Goal: Information Seeking & Learning: Learn about a topic

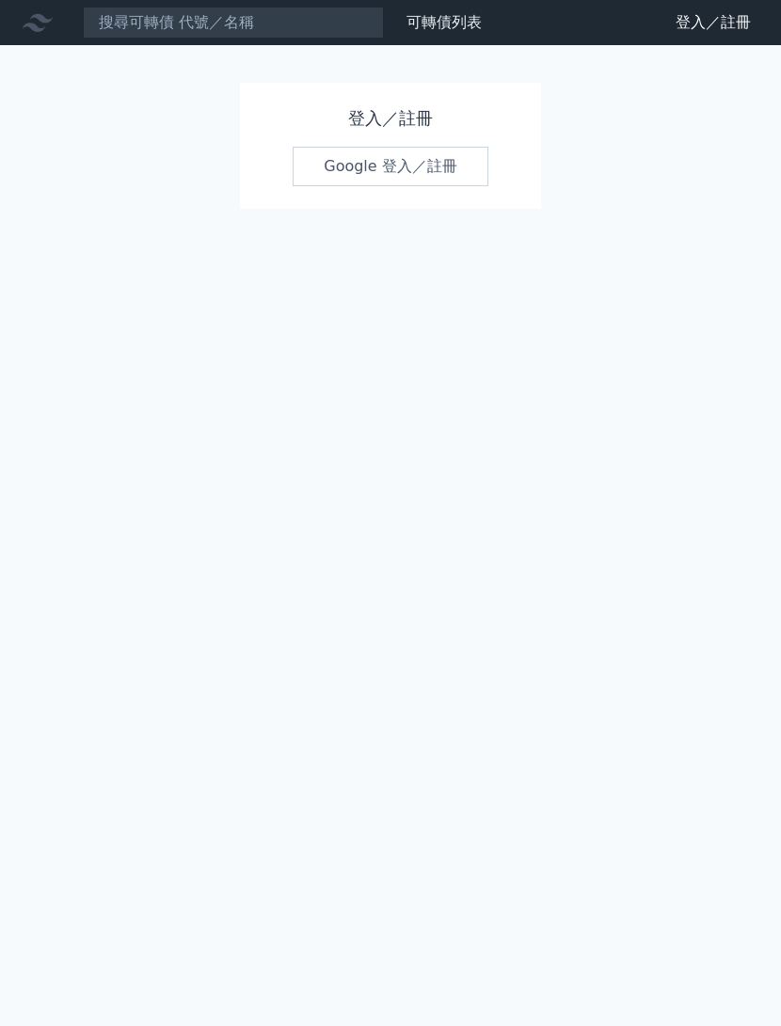
scroll to position [56, 0]
click at [385, 147] on link "Google 登入／註冊" at bounding box center [391, 167] width 196 height 40
click at [365, 147] on link "Google 登入／註冊" at bounding box center [391, 167] width 196 height 40
click at [387, 147] on link "Google 登入／註冊" at bounding box center [391, 167] width 196 height 40
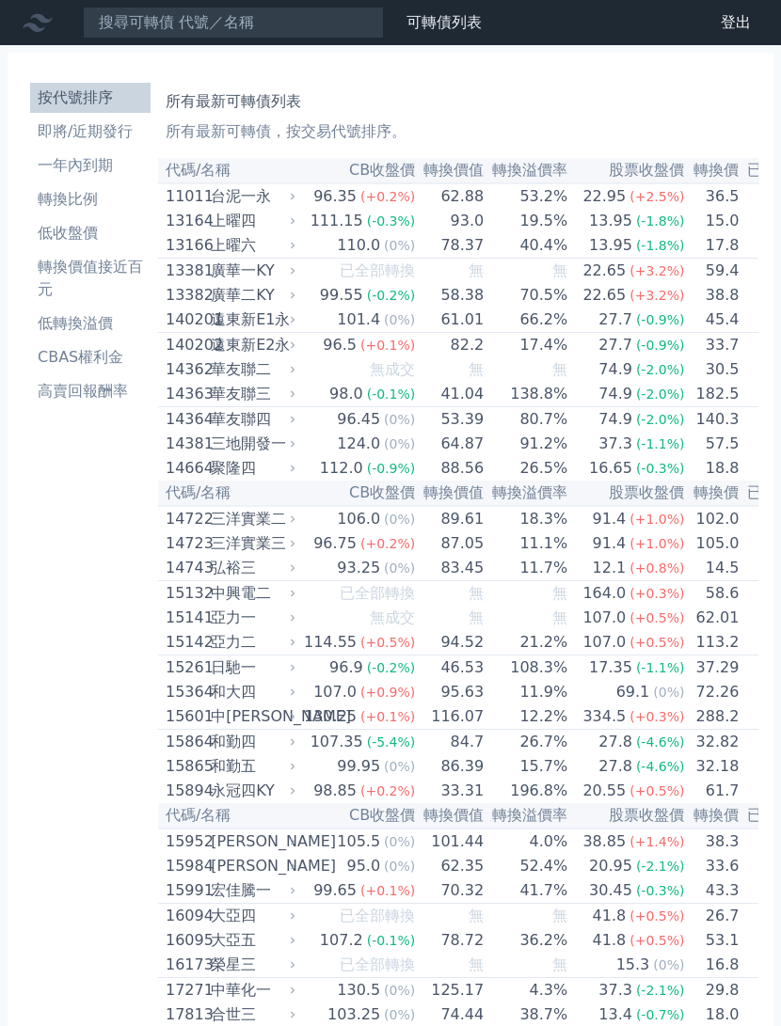
click at [95, 388] on li "高賣回報酬率" at bounding box center [90, 391] width 120 height 23
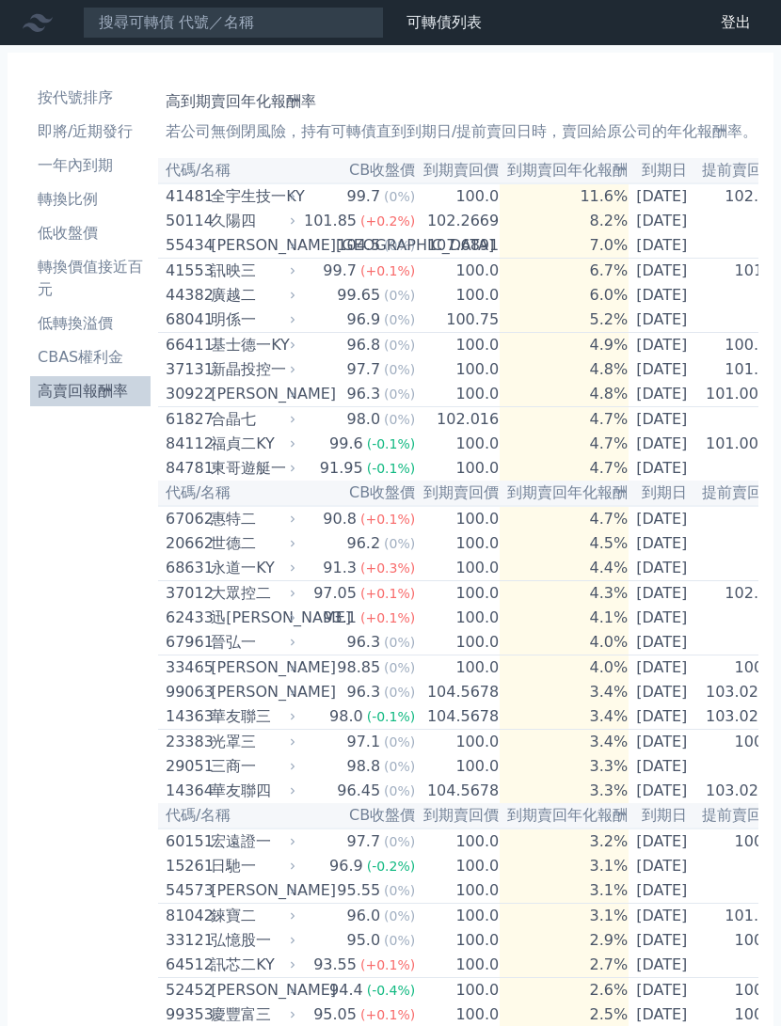
click at [650, 382] on td "2026-03-10" at bounding box center [662, 370] width 66 height 24
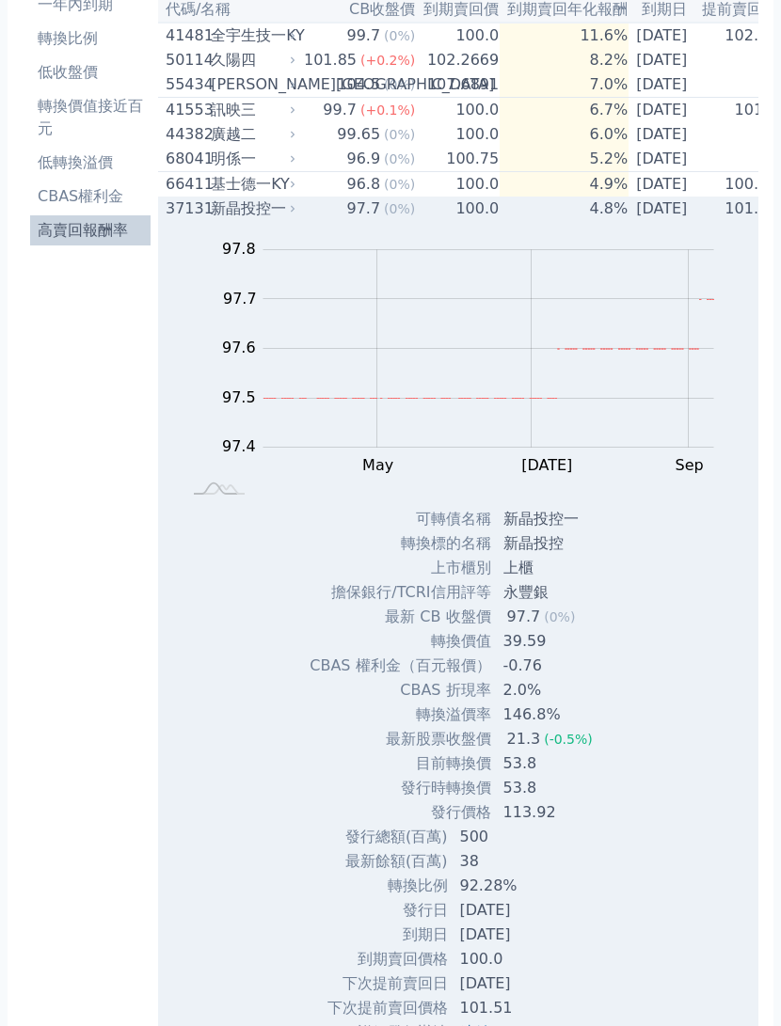
scroll to position [162, 0]
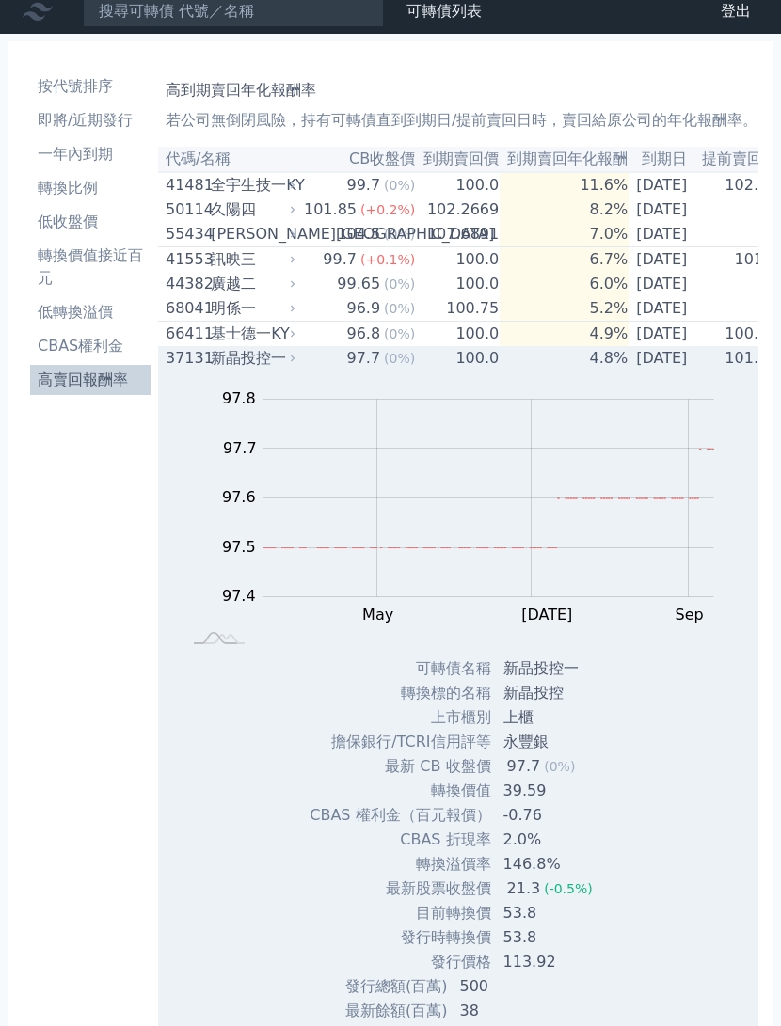
click at [642, 346] on td "2026-05-17" at bounding box center [662, 334] width 66 height 25
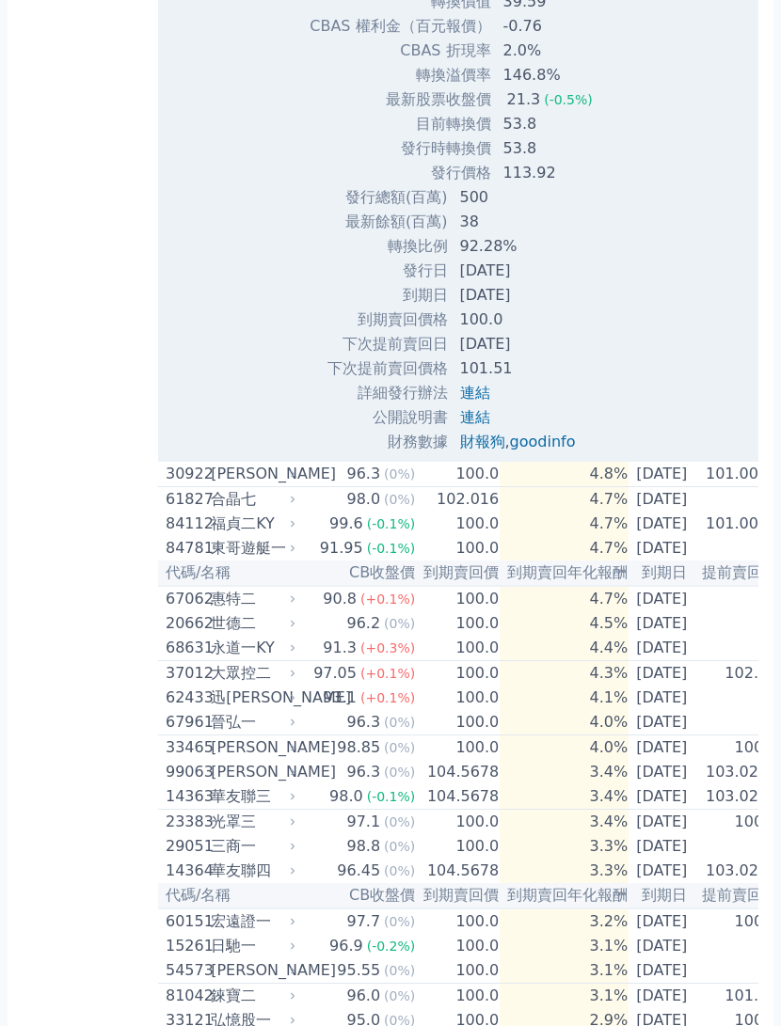
scroll to position [1685, 0]
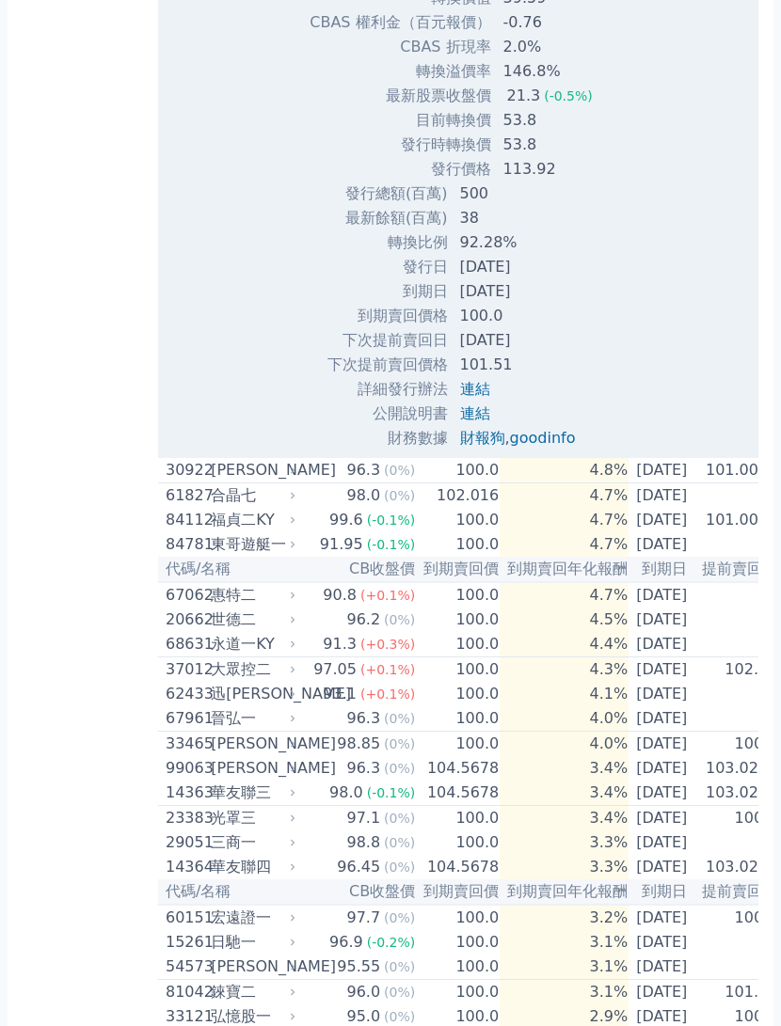
click at [676, 484] on td "2026-07-04" at bounding box center [662, 470] width 66 height 25
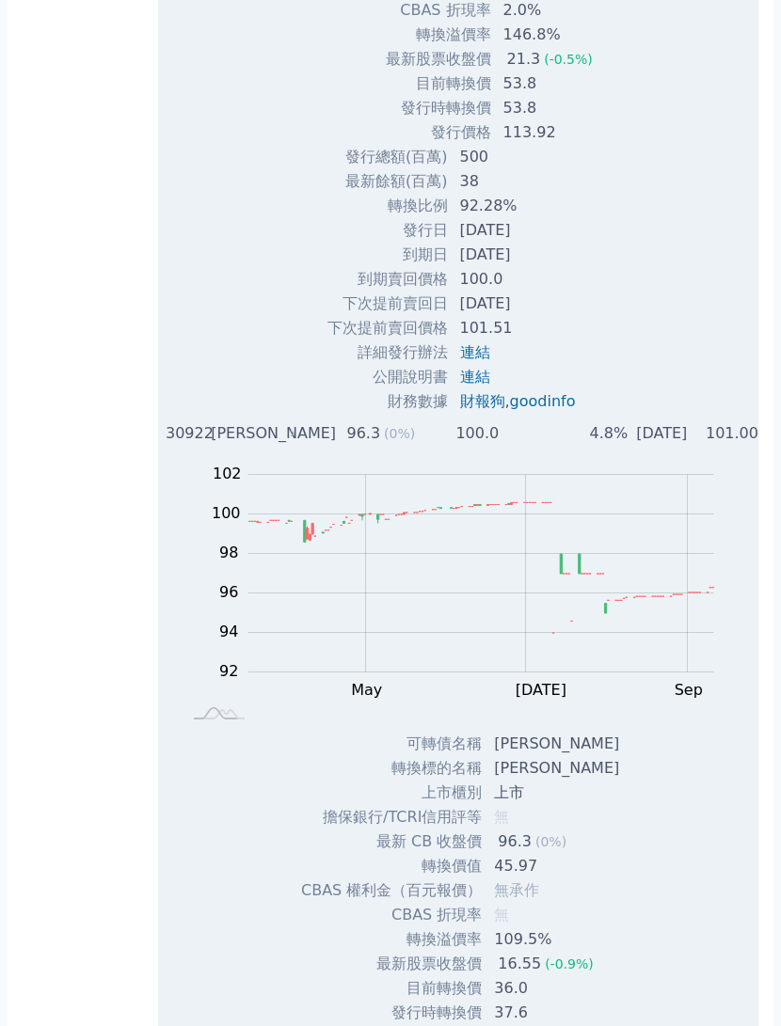
scroll to position [1720, 0]
click at [663, 448] on td "2026-07-04" at bounding box center [662, 435] width 66 height 24
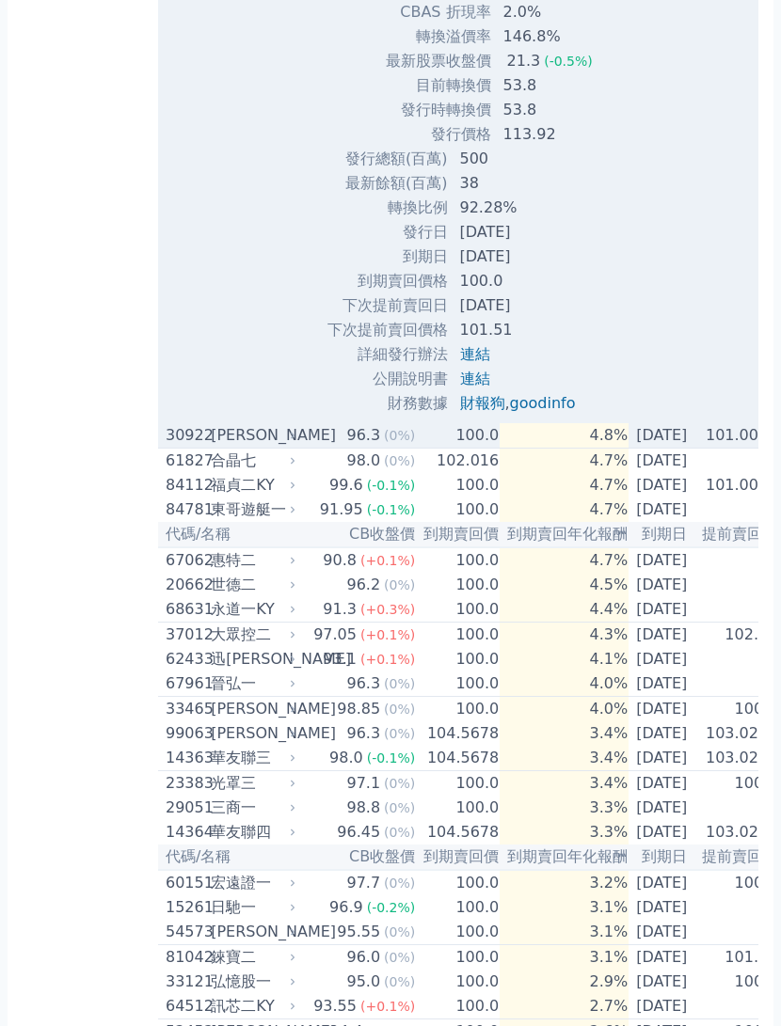
click at [1, 342] on div "按代號排序 即將/近期發行 一年內到期 轉換比例 低收盤價 轉換價值接近百元 低轉換溢價 CBAS權利金 高賣回報酬率 高到期賣回年化報酬率 若公司無倒閉風險…" at bounding box center [390, 59] width 781 height 3469
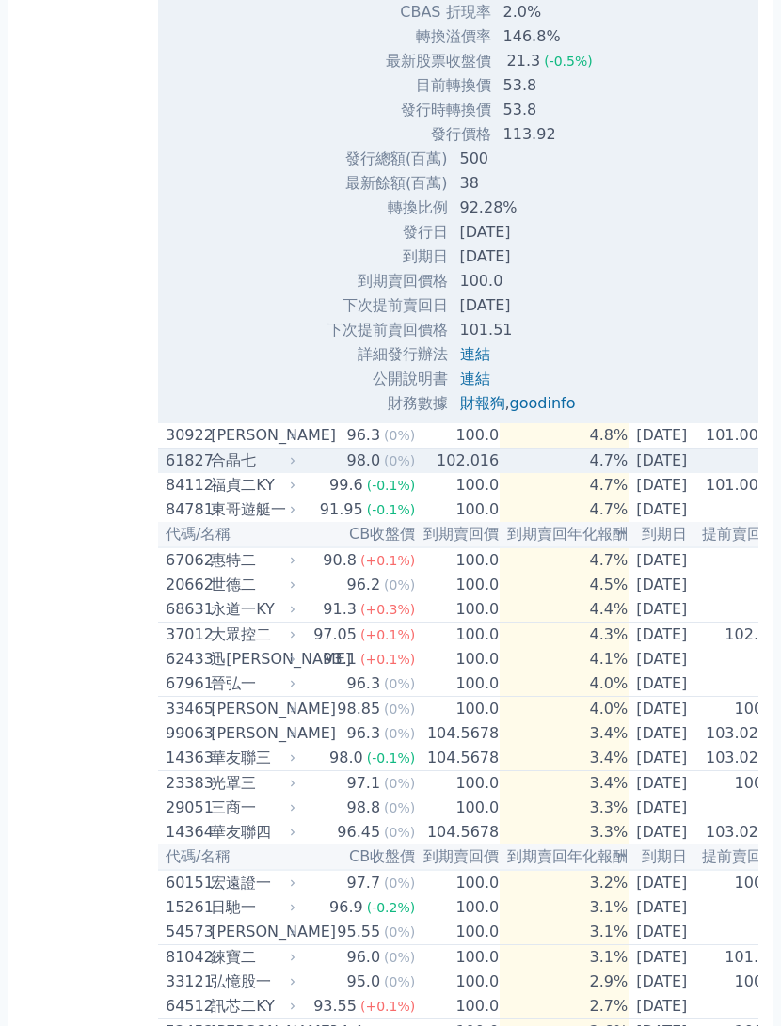
click at [693, 474] on td "2026-07-27" at bounding box center [662, 461] width 66 height 25
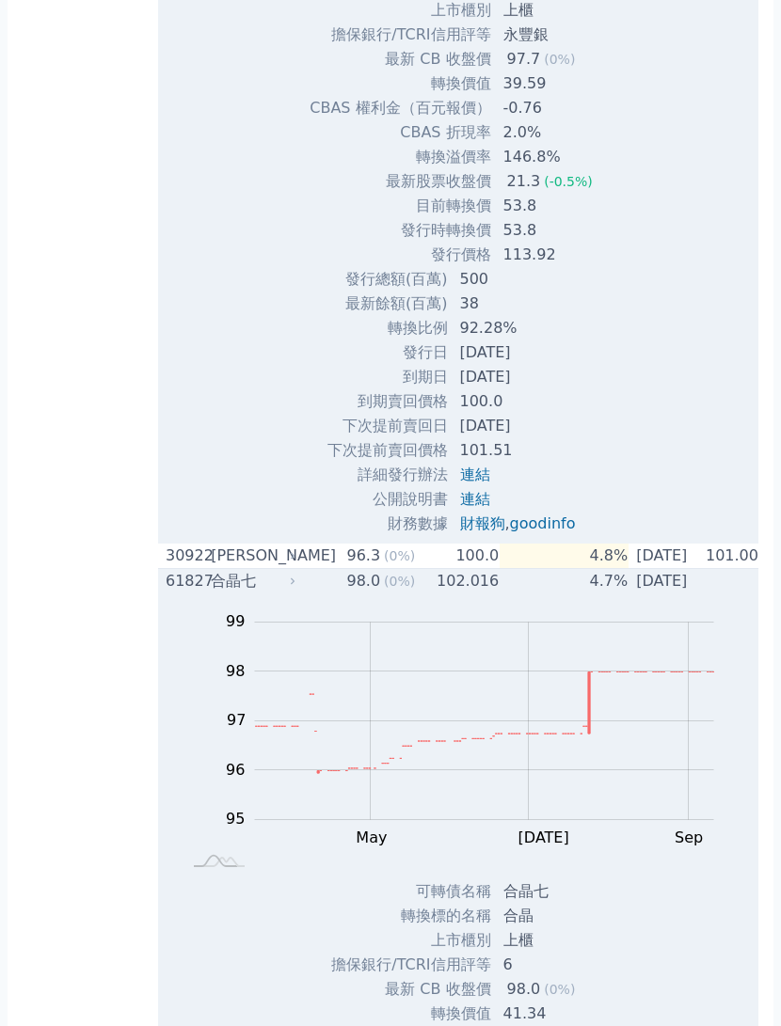
scroll to position [1599, 0]
click at [659, 595] on td "2026-07-27" at bounding box center [662, 581] width 66 height 25
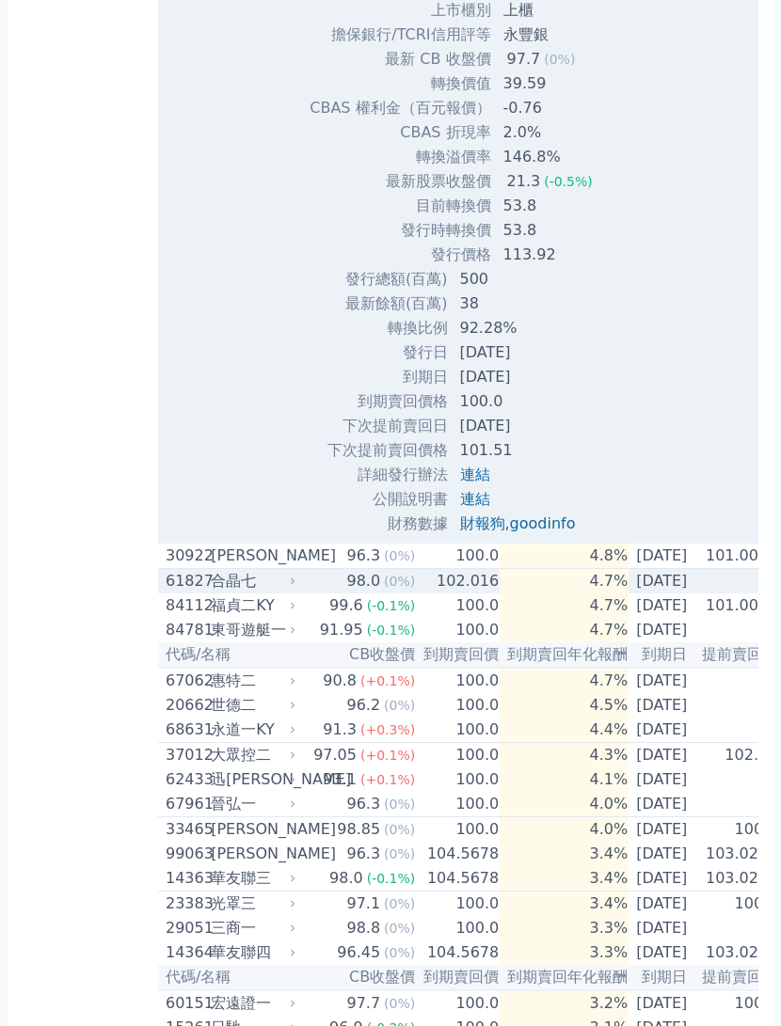
click at [639, 718] on td "2026-07-31" at bounding box center [662, 705] width 66 height 24
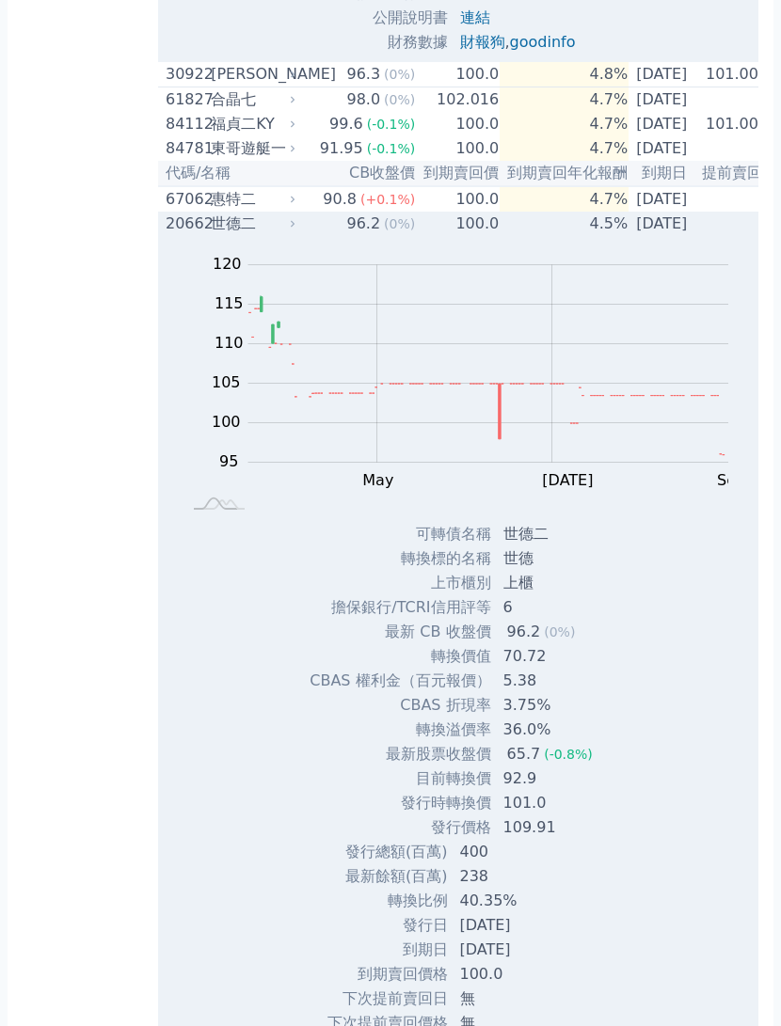
scroll to position [2081, 0]
click at [673, 236] on td "2026-07-31" at bounding box center [662, 224] width 66 height 24
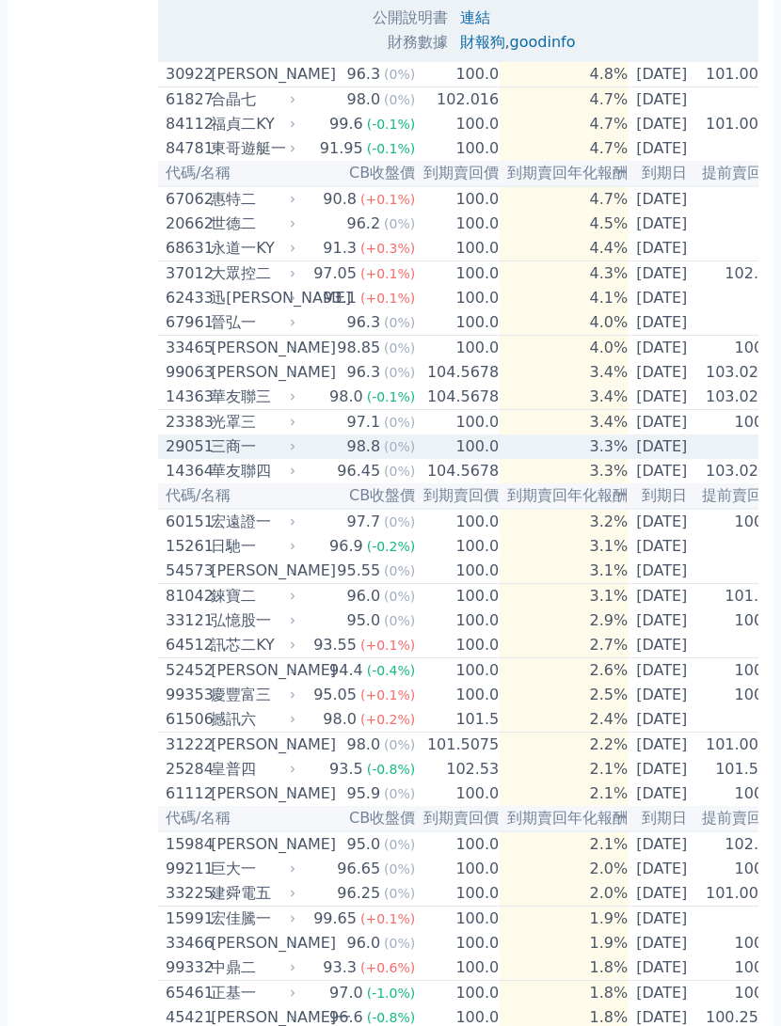
click at [661, 459] on td "2026-01-25" at bounding box center [662, 447] width 66 height 24
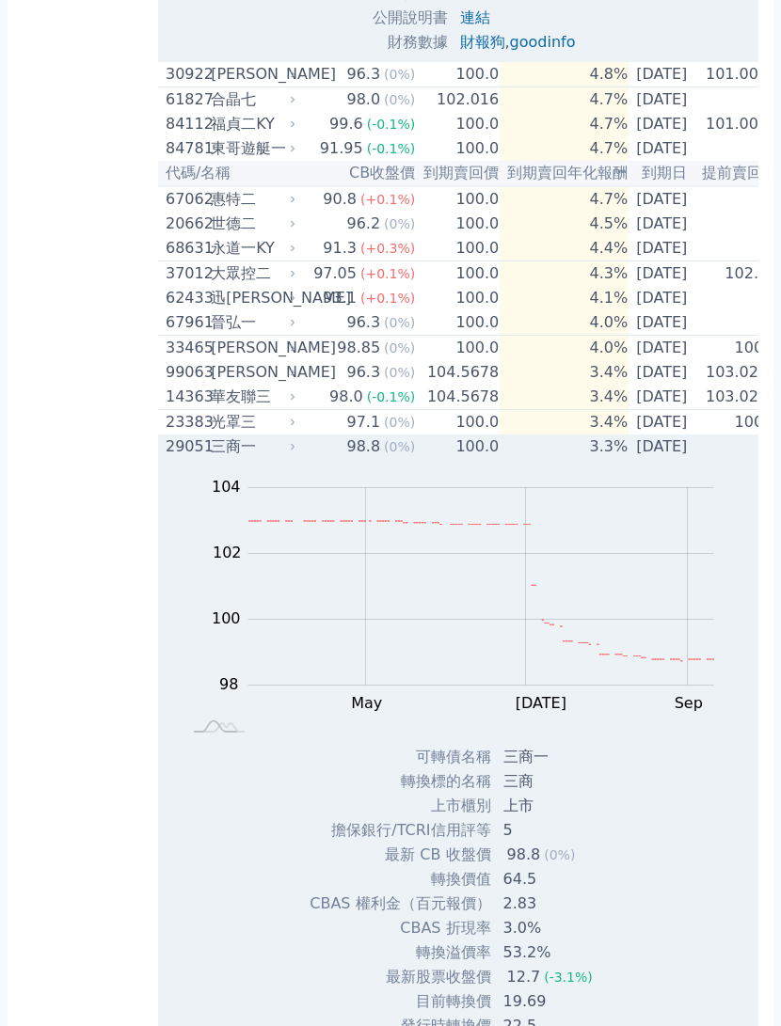
click at [662, 459] on td "2026-01-25" at bounding box center [662, 447] width 66 height 24
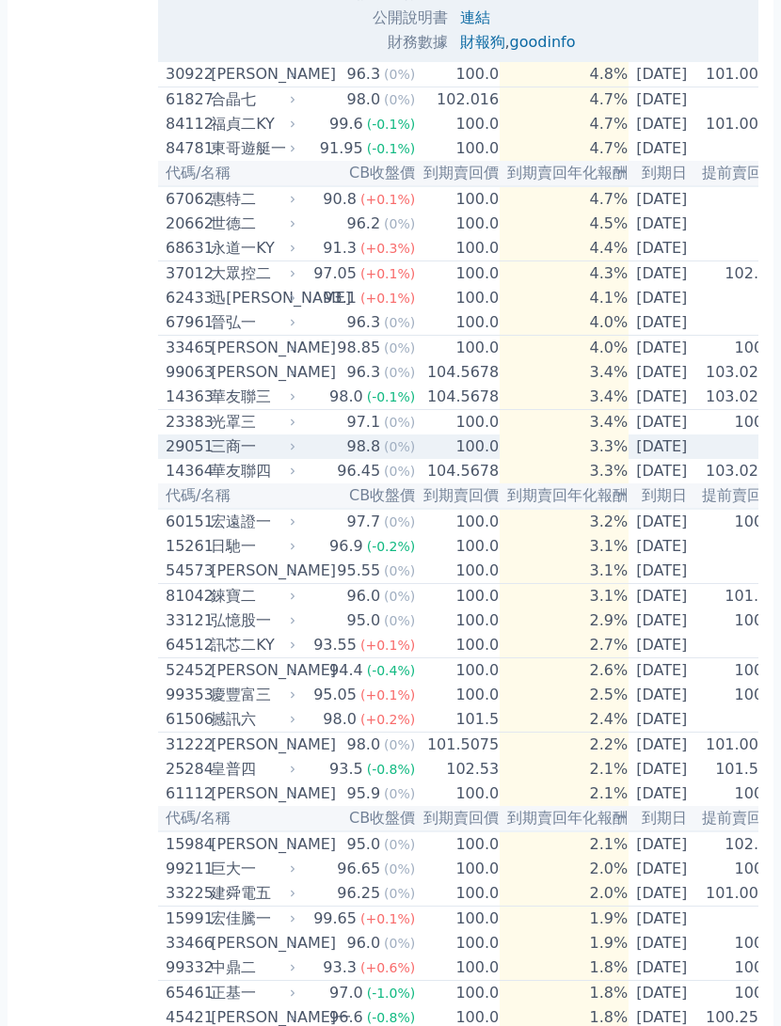
click at [658, 212] on td "2027-10-25" at bounding box center [662, 198] width 66 height 25
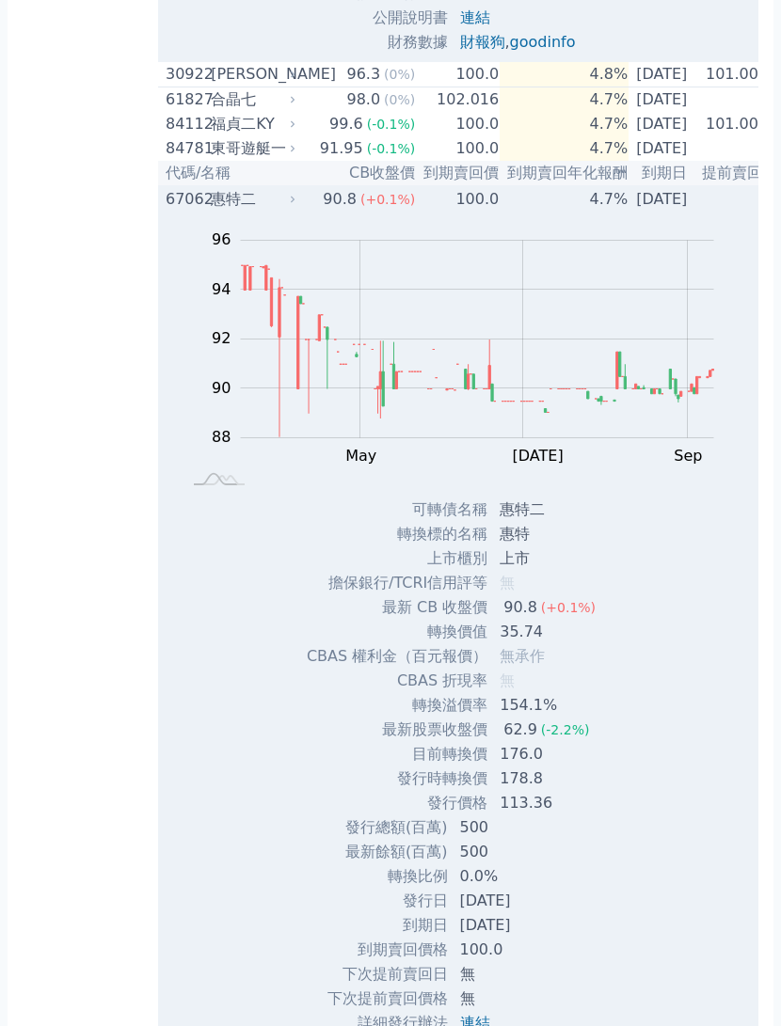
click at [664, 212] on td "2027-10-25" at bounding box center [662, 198] width 66 height 25
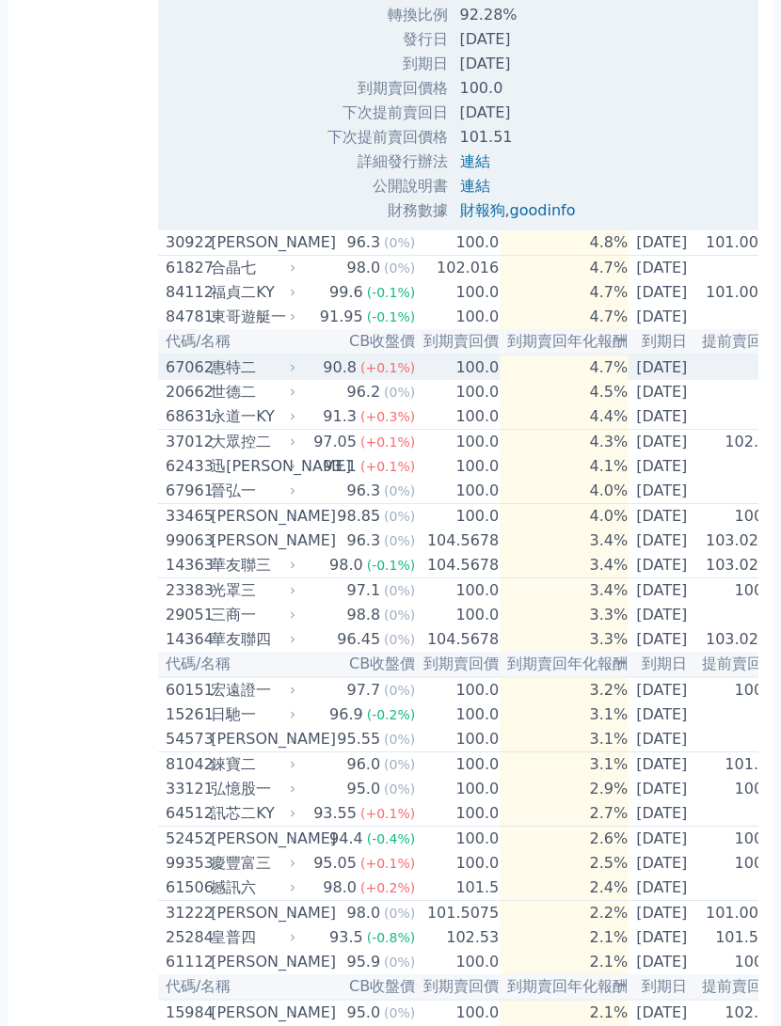
scroll to position [1912, 0]
click at [659, 257] on td "2026-07-04" at bounding box center [662, 243] width 66 height 25
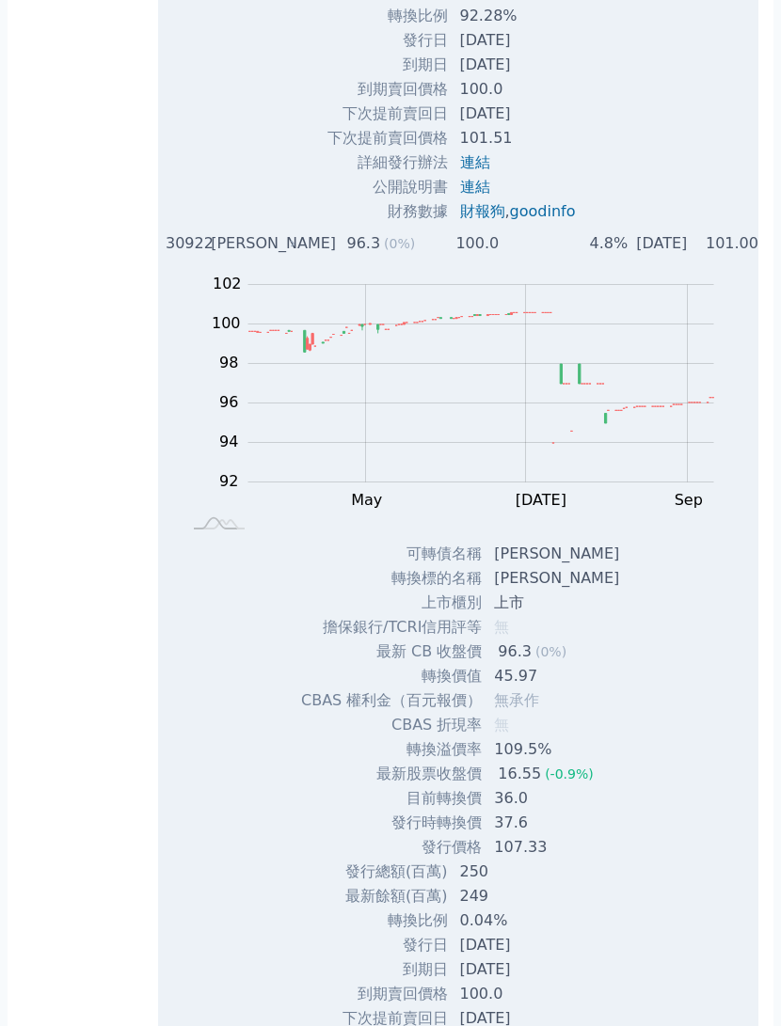
click at [643, 256] on td "2026-07-04" at bounding box center [662, 243] width 66 height 24
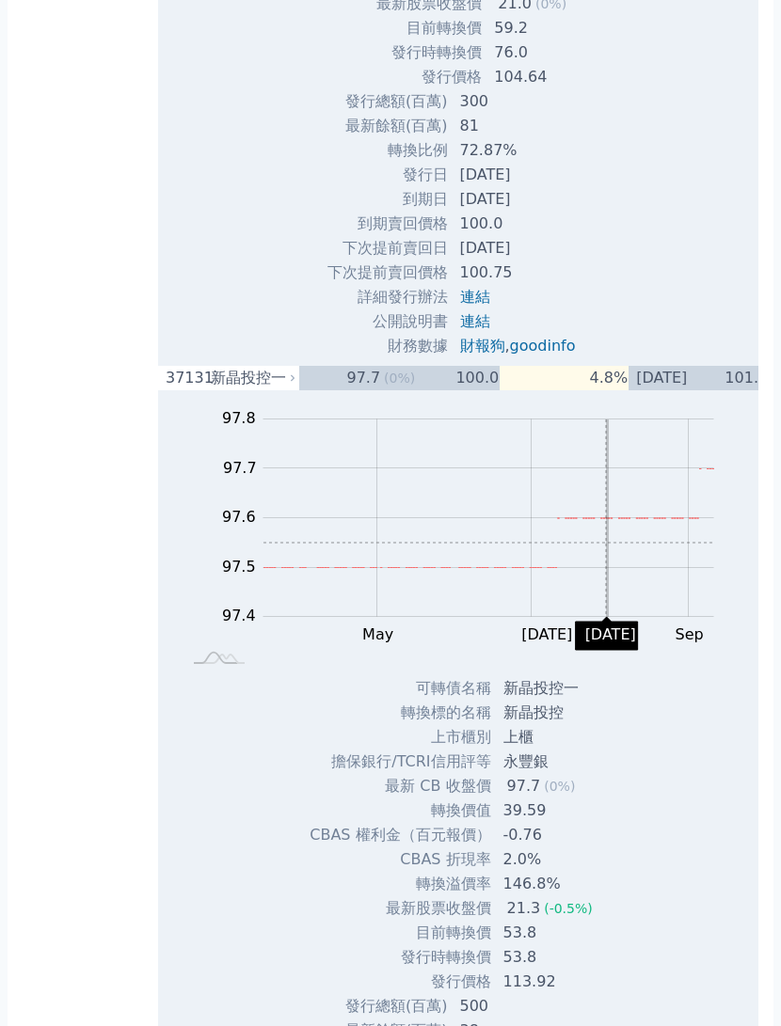
scroll to position [871, 0]
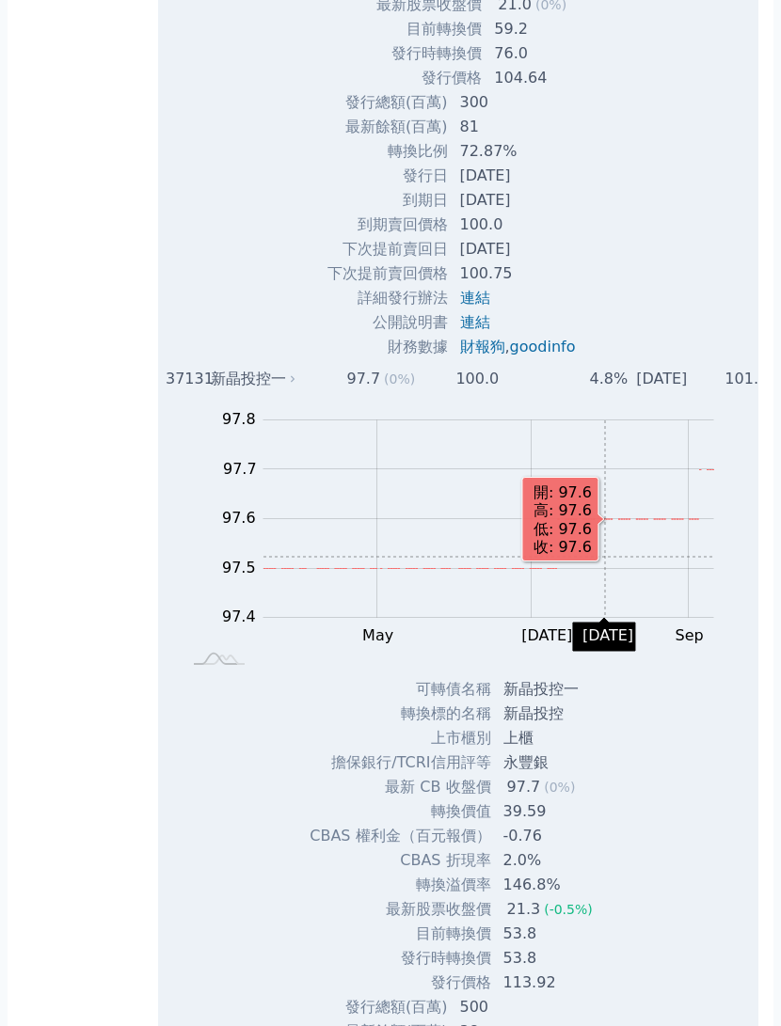
click at [665, 391] on td "2026-03-10" at bounding box center [662, 379] width 66 height 24
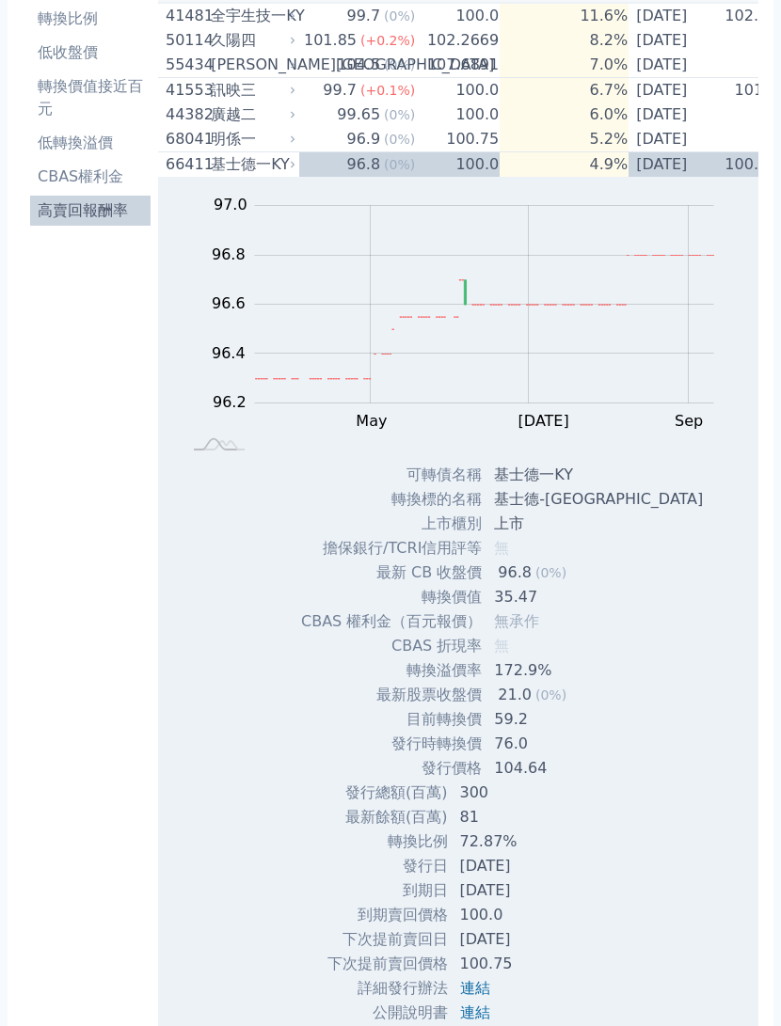
scroll to position [179, 0]
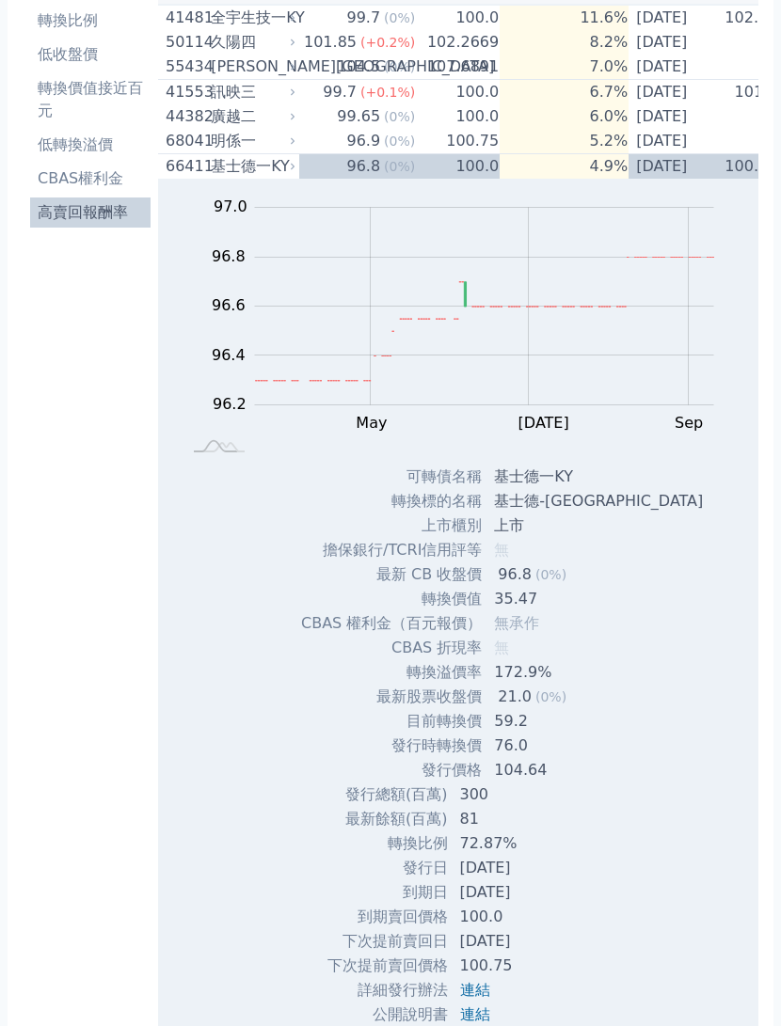
click at [502, 1003] on td "連結" at bounding box center [520, 991] width 142 height 24
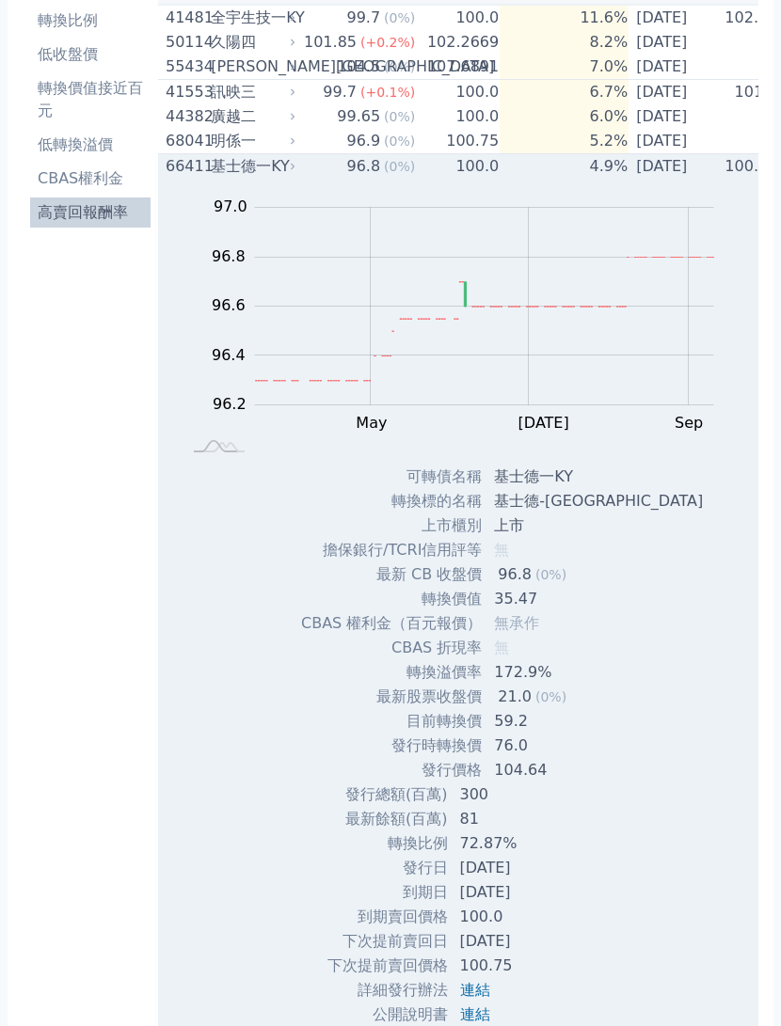
click at [629, 180] on td "2026-05-17" at bounding box center [662, 166] width 66 height 25
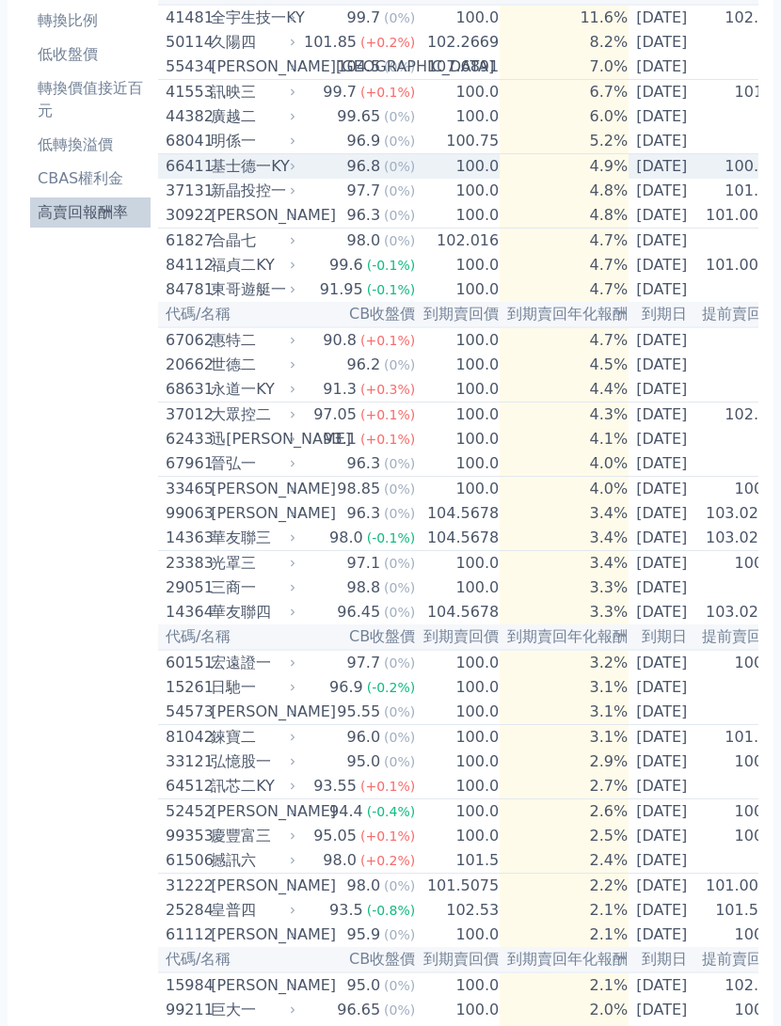
click at [631, 180] on td "2026-05-17" at bounding box center [662, 166] width 66 height 25
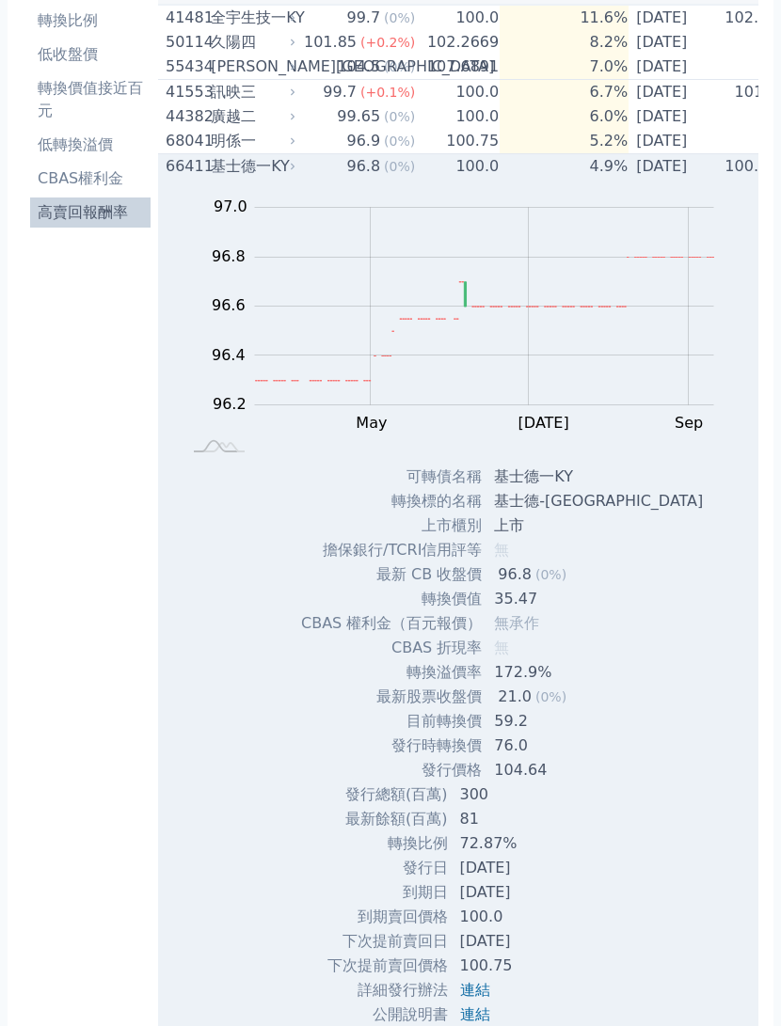
click at [640, 180] on td "2026-05-17" at bounding box center [662, 166] width 66 height 25
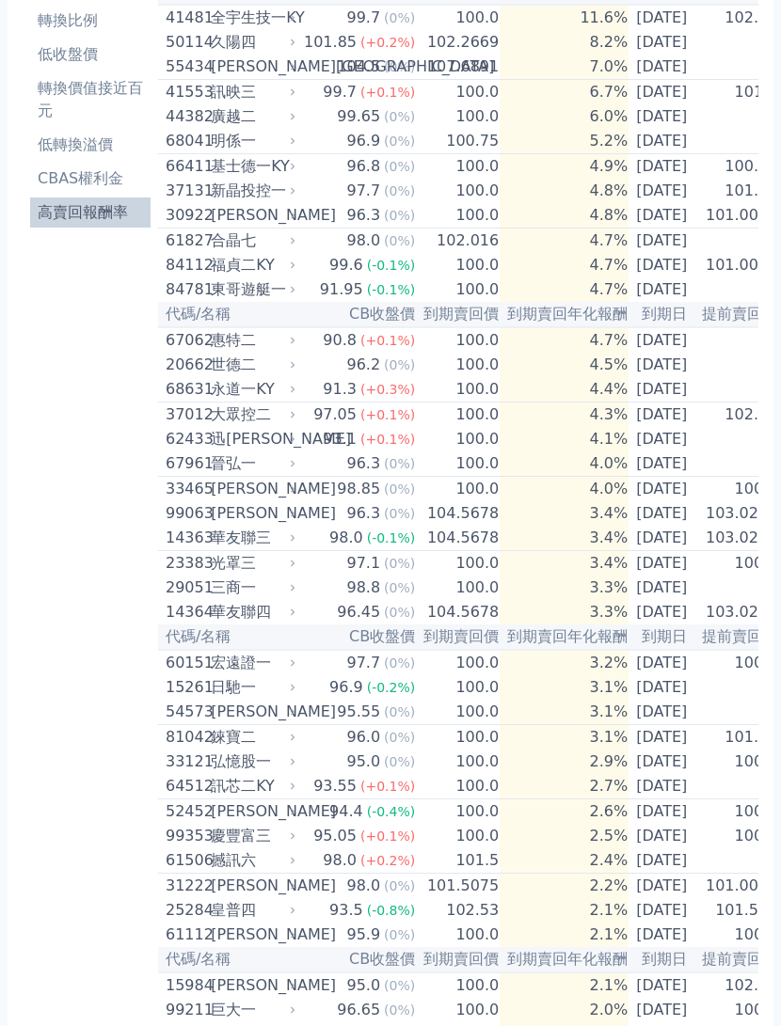
click at [722, 327] on th "提前賣回價" at bounding box center [736, 314] width 84 height 25
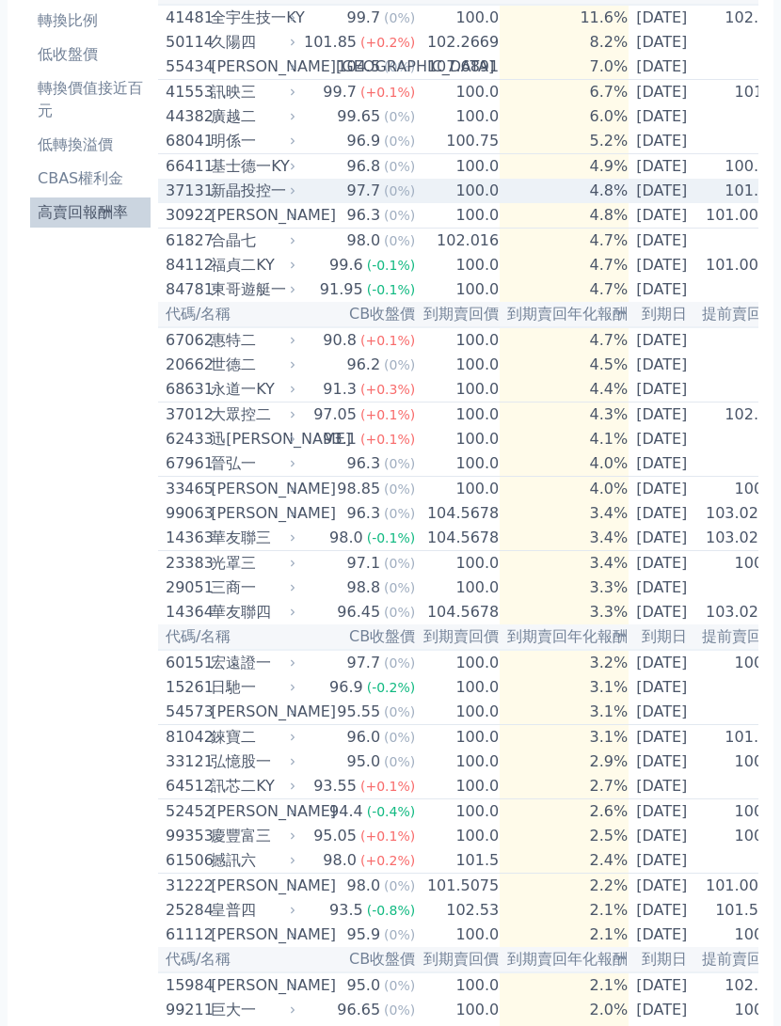
click at [675, 203] on td "2026-03-10" at bounding box center [662, 191] width 66 height 24
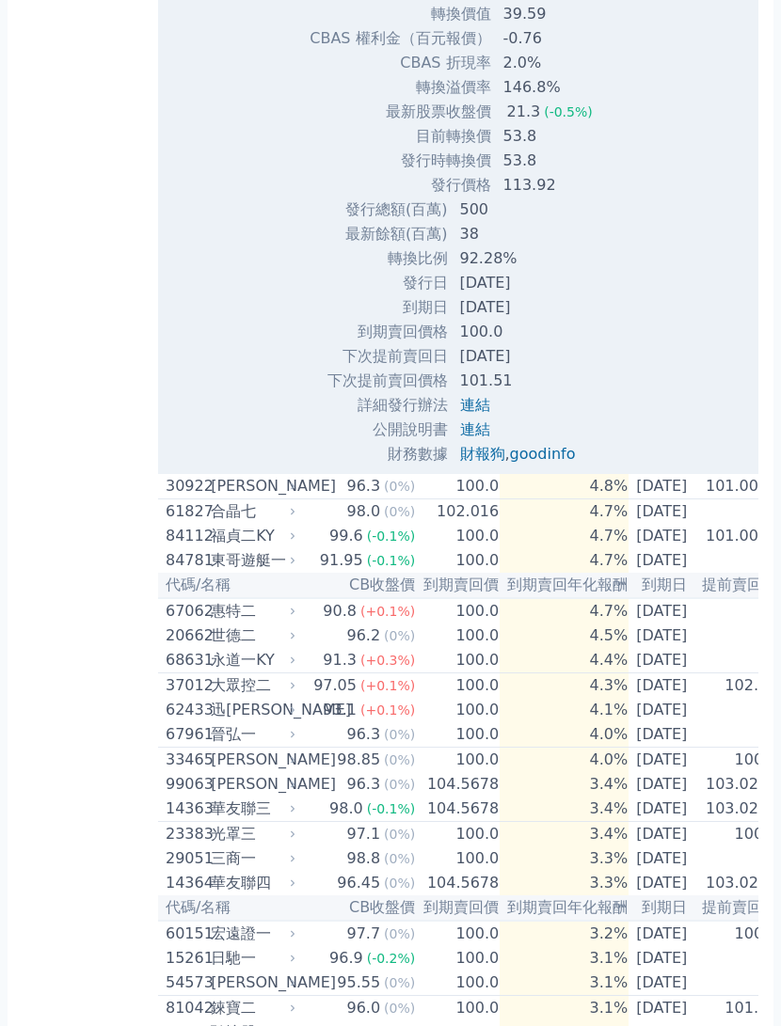
scroll to position [789, 0]
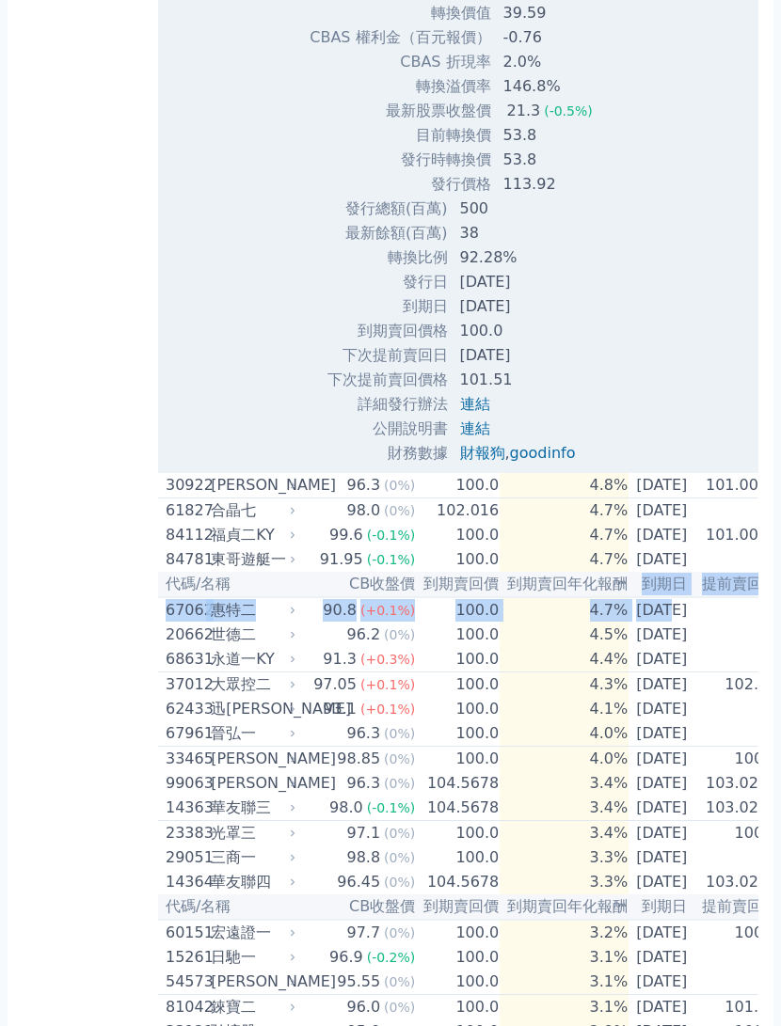
click at [679, 460] on div "Zoom Out 97.60 97.35 97.4 97.45 97.5 97.55 97.6 97.8 97.7 97.3 97.2 L Mar May J…" at bounding box center [458, 29] width 600 height 873
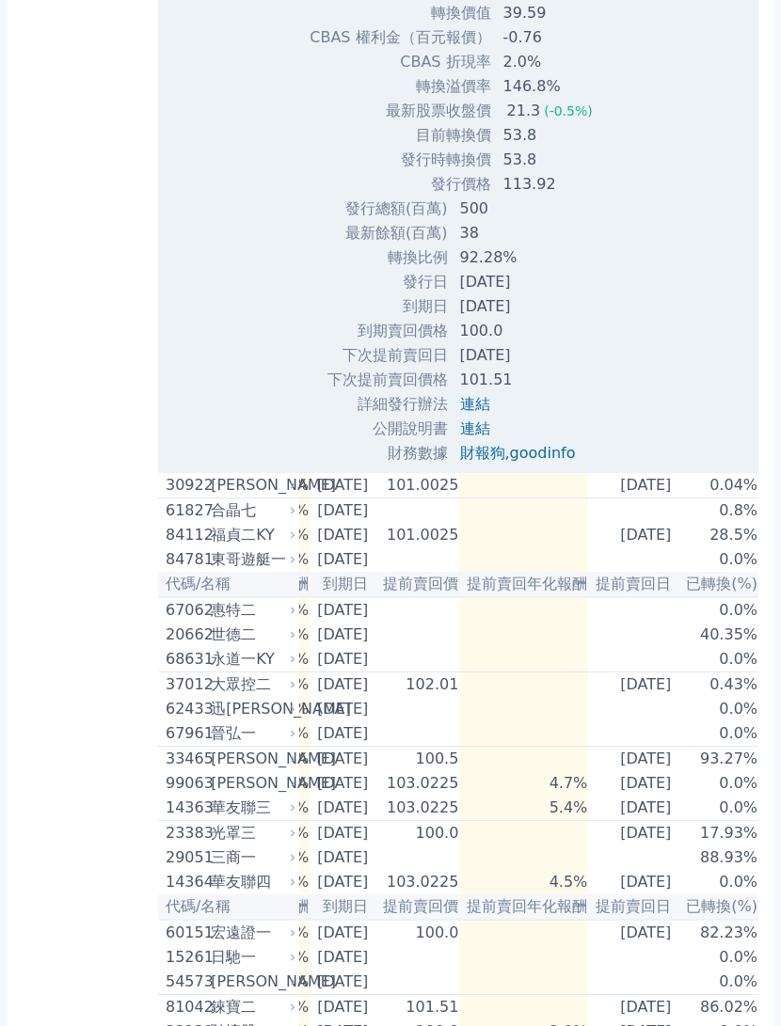
scroll to position [0, 342]
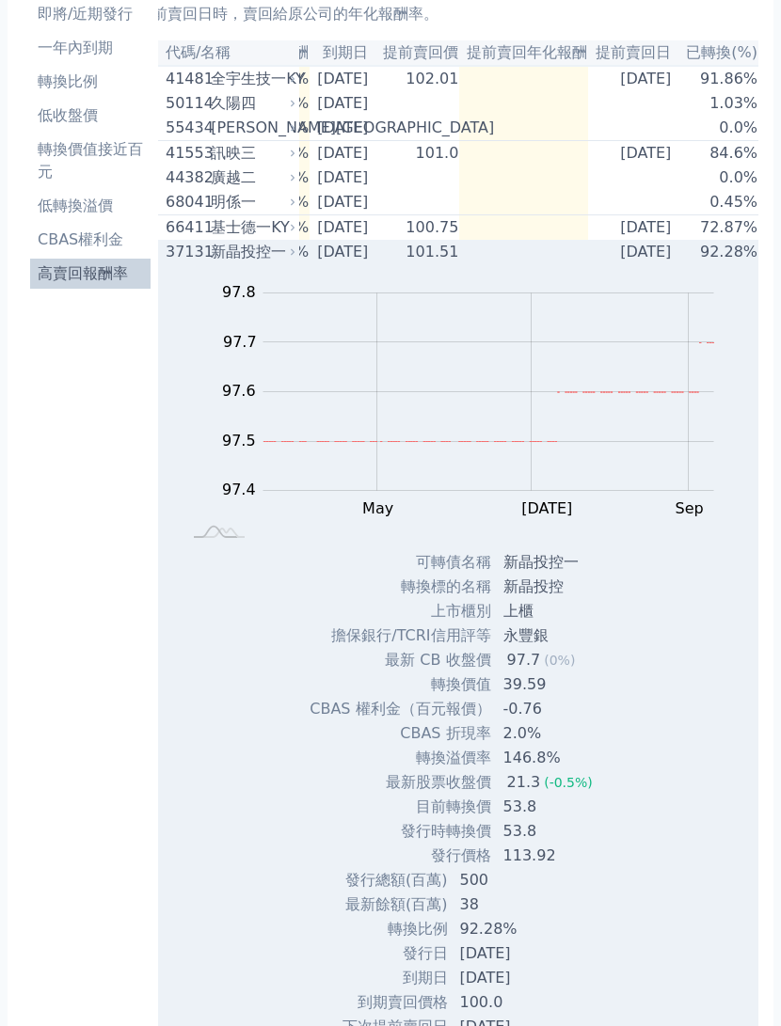
click at [676, 256] on td "2024-03-10" at bounding box center [633, 252] width 90 height 24
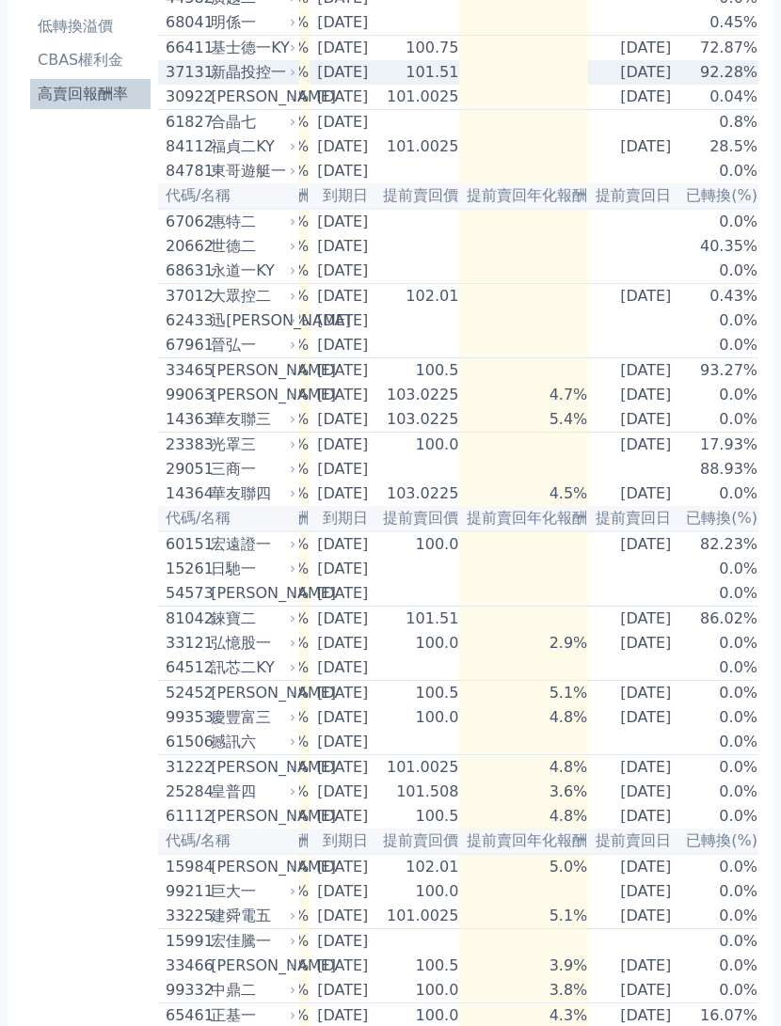
scroll to position [337, 0]
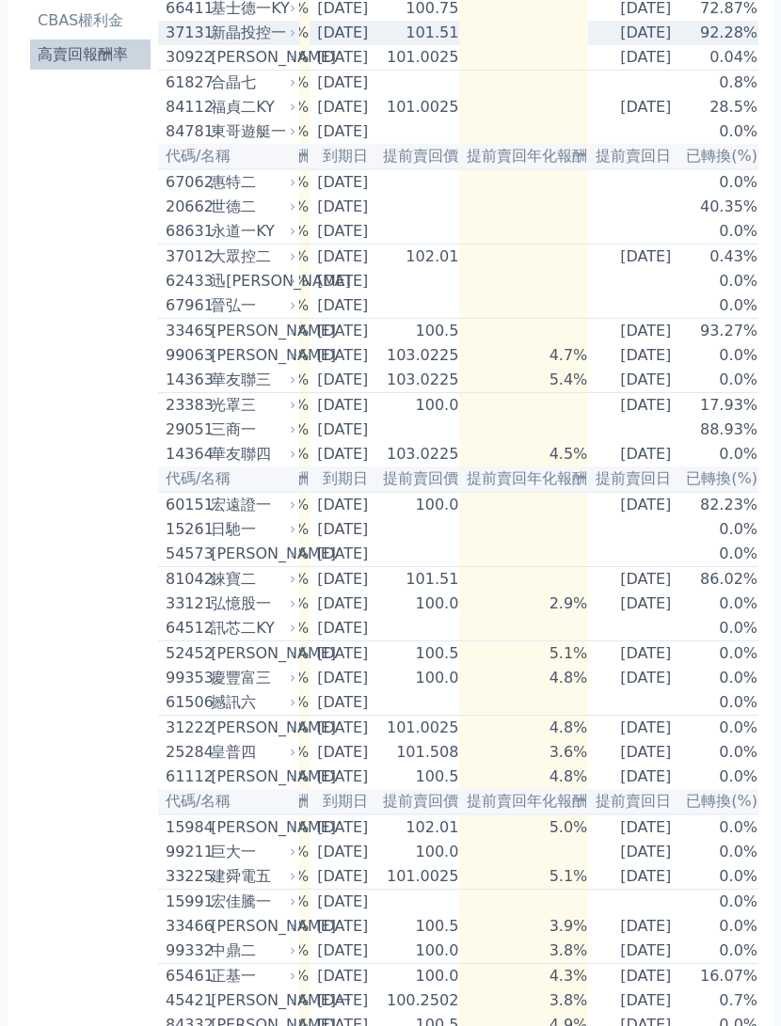
click at [689, 691] on td "0.0%" at bounding box center [718, 678] width 80 height 24
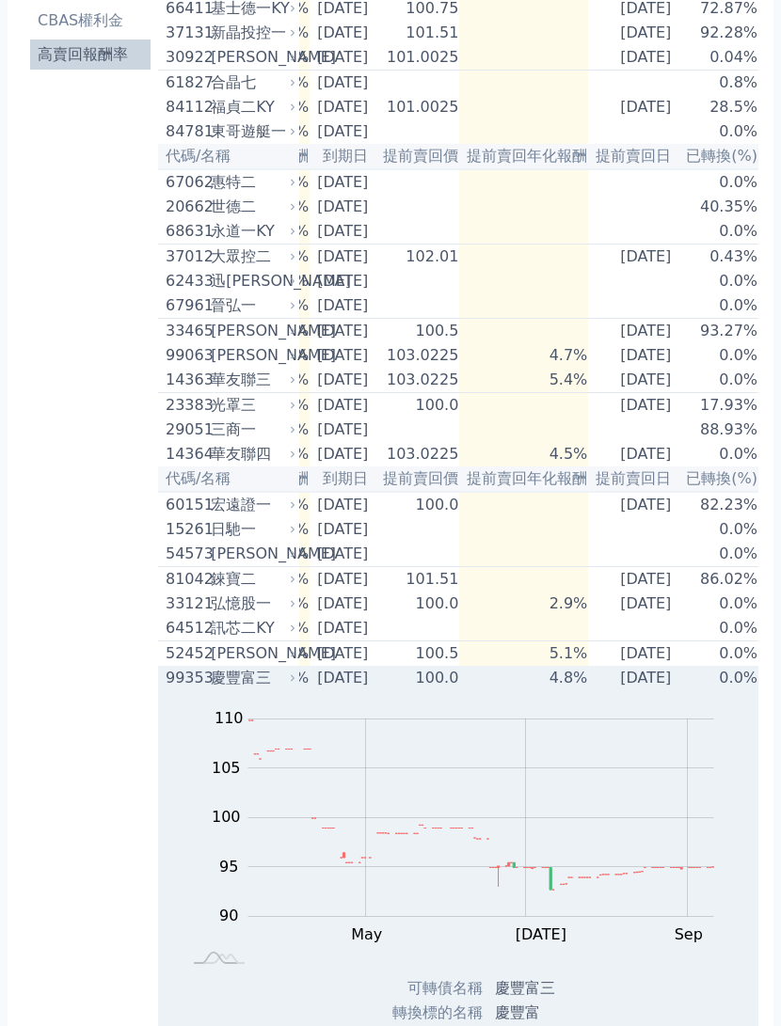
click at [687, 691] on td "0.0%" at bounding box center [718, 678] width 80 height 24
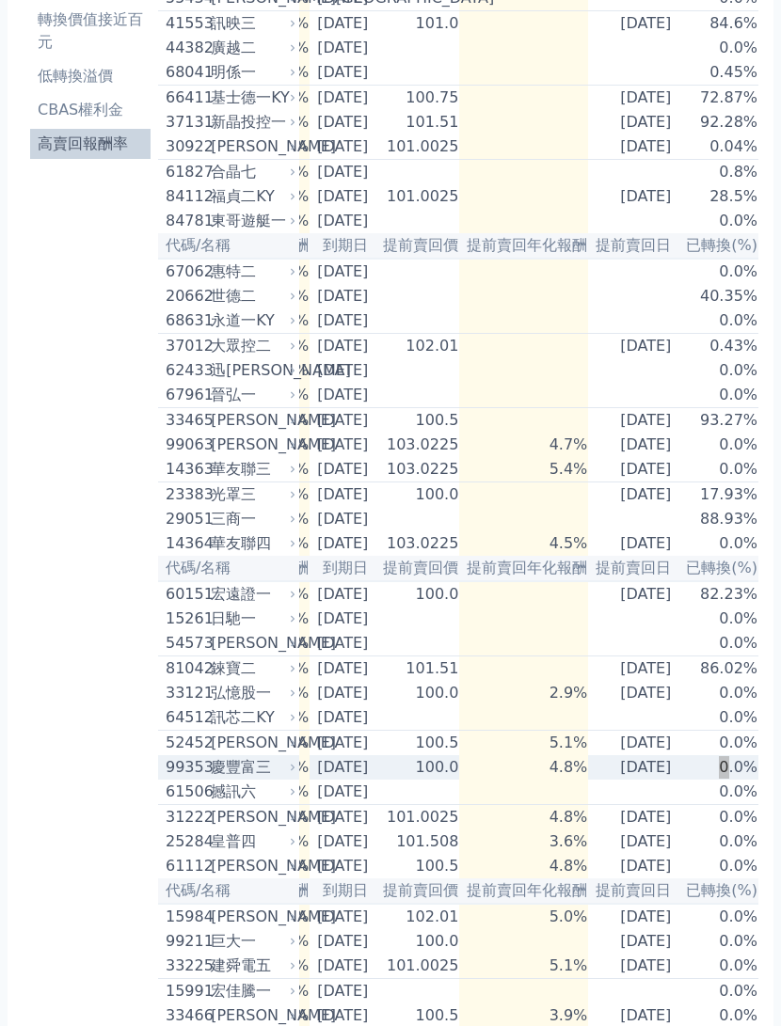
scroll to position [247, 0]
click at [673, 483] on td "2026-08-27" at bounding box center [633, 469] width 90 height 25
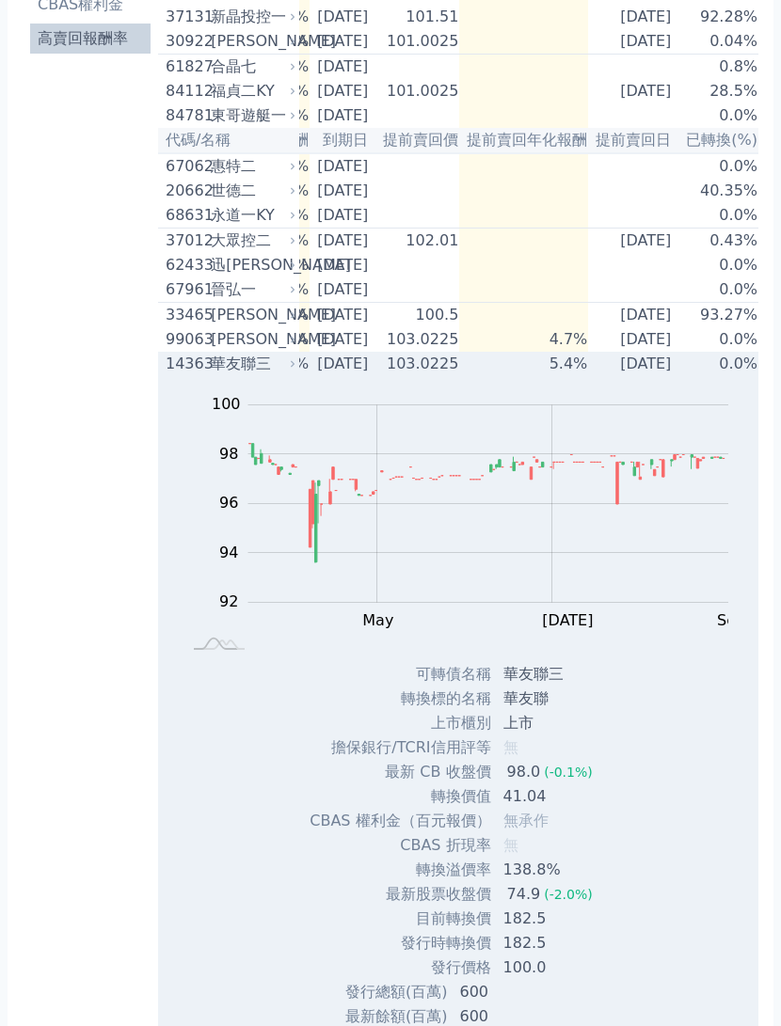
scroll to position [353, 0]
click at [708, 376] on td "0.0%" at bounding box center [718, 364] width 80 height 24
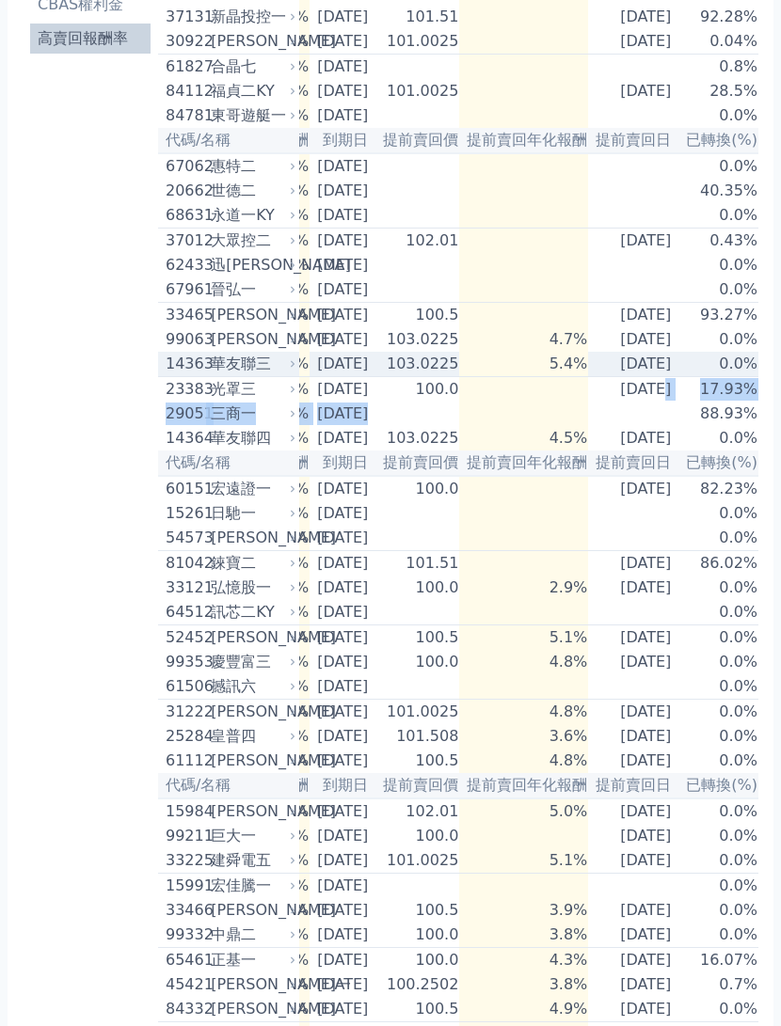
click at [684, 377] on td "0.0%" at bounding box center [718, 364] width 80 height 25
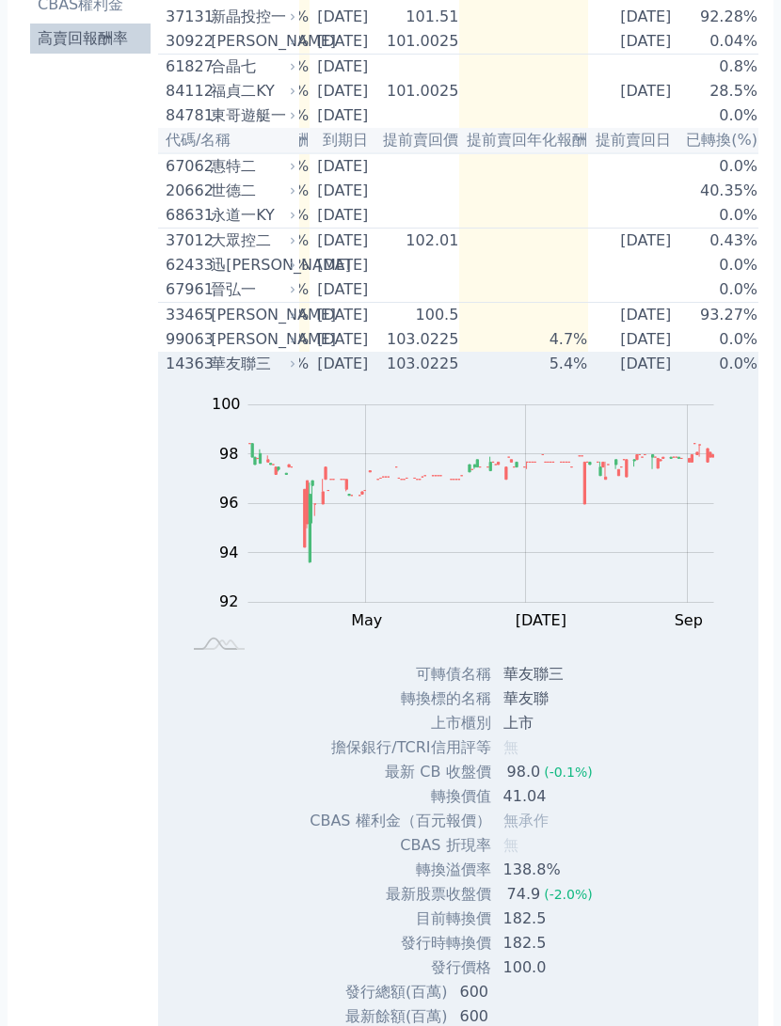
click at [686, 376] on td "0.0%" at bounding box center [718, 364] width 80 height 24
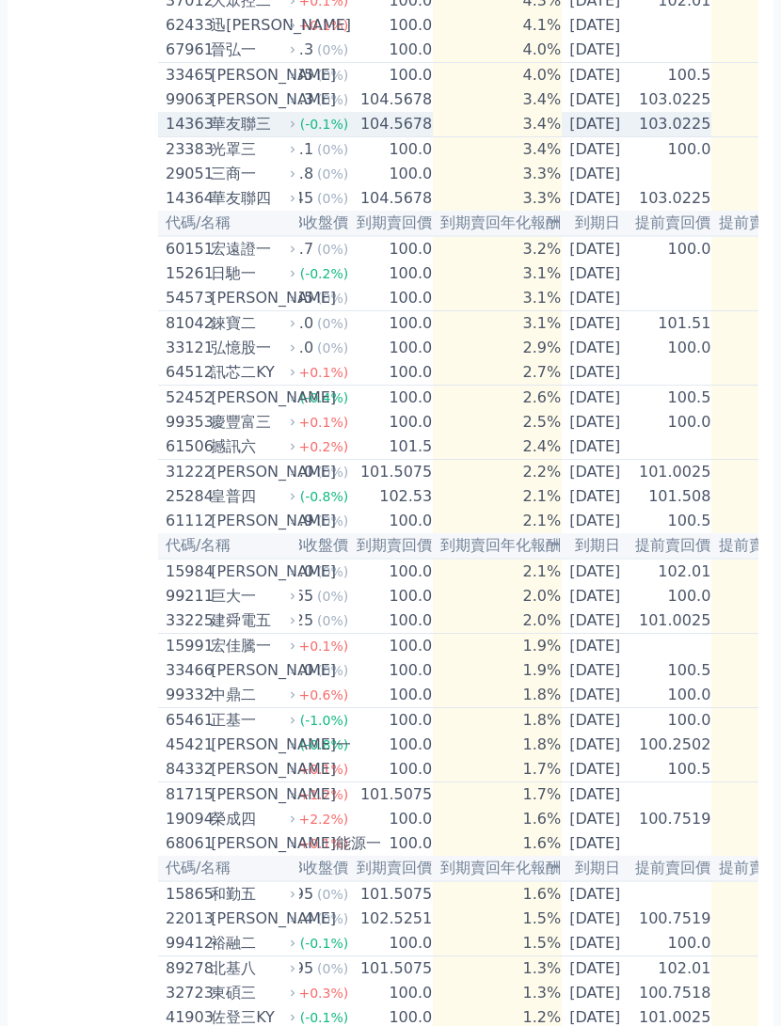
scroll to position [0, 74]
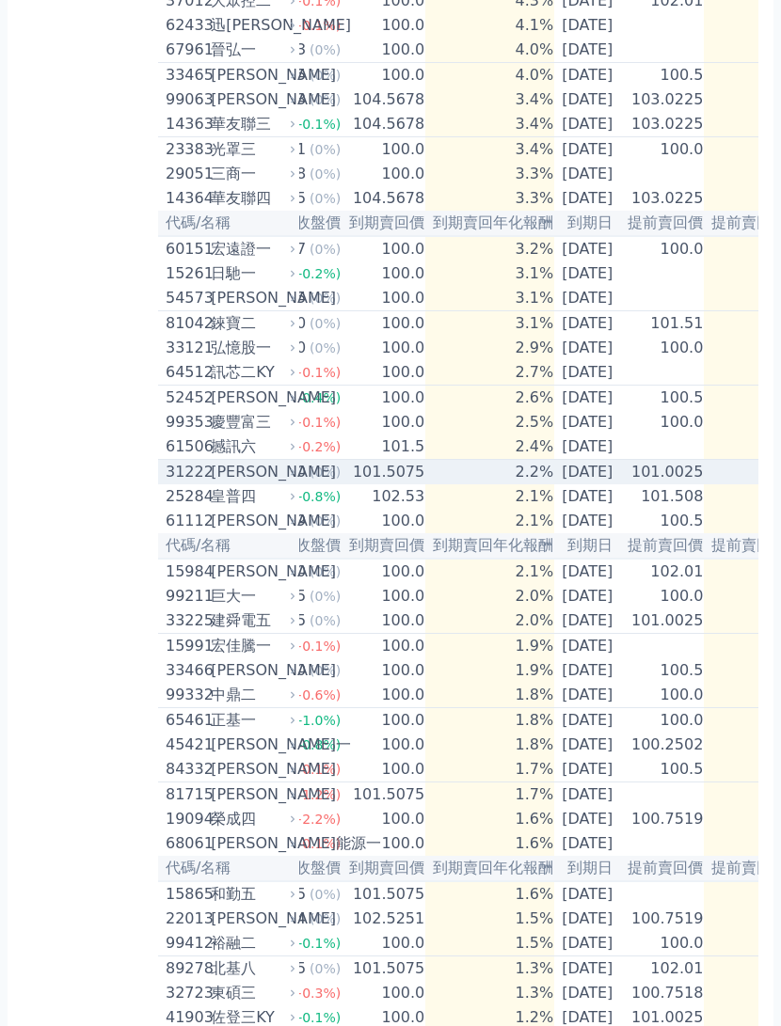
click at [682, 485] on td "101.0025" at bounding box center [662, 472] width 84 height 25
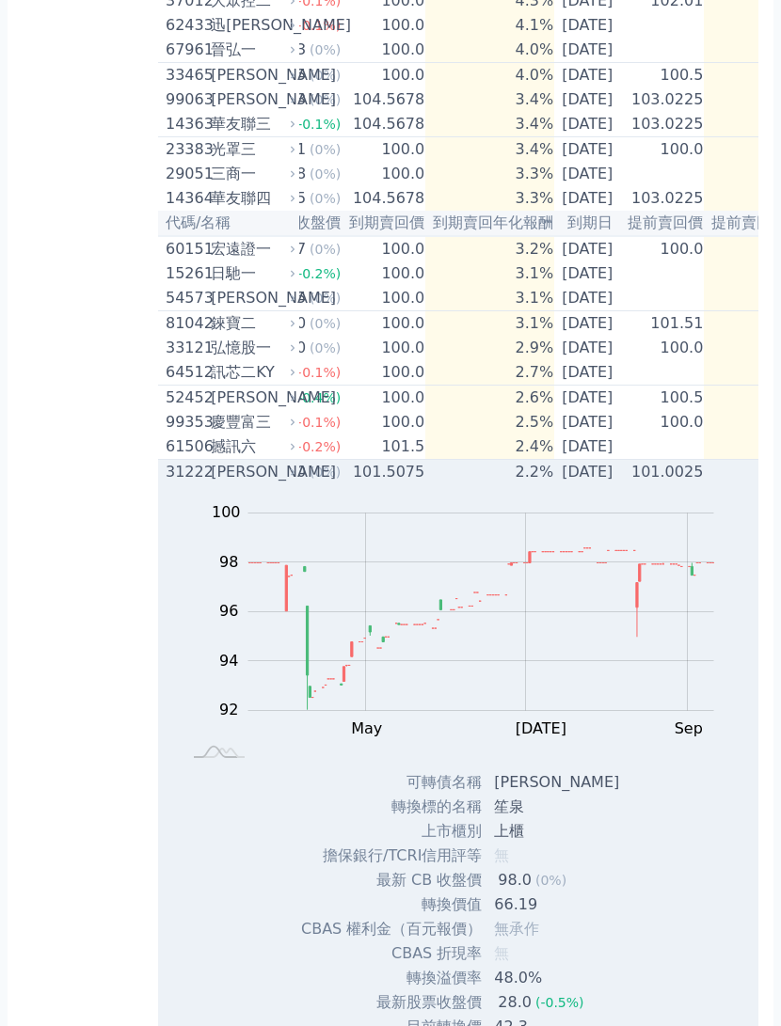
click at [700, 485] on td "101.0025" at bounding box center [662, 472] width 84 height 25
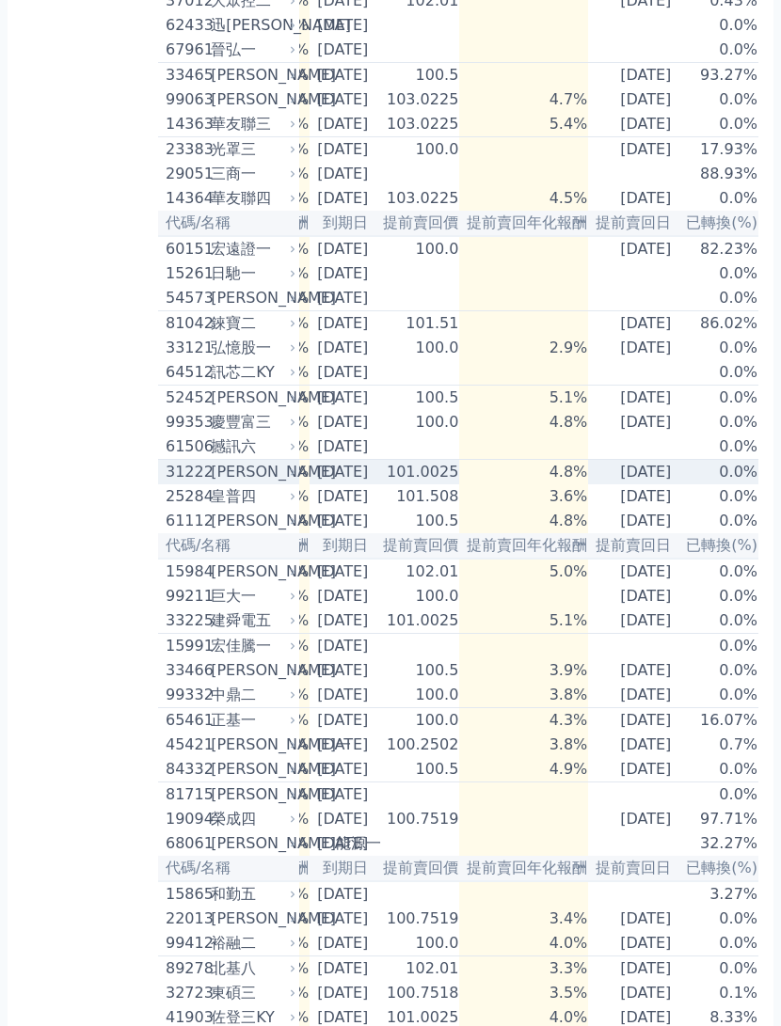
scroll to position [0, 342]
click at [644, 485] on td "2026-05-03" at bounding box center [633, 472] width 90 height 25
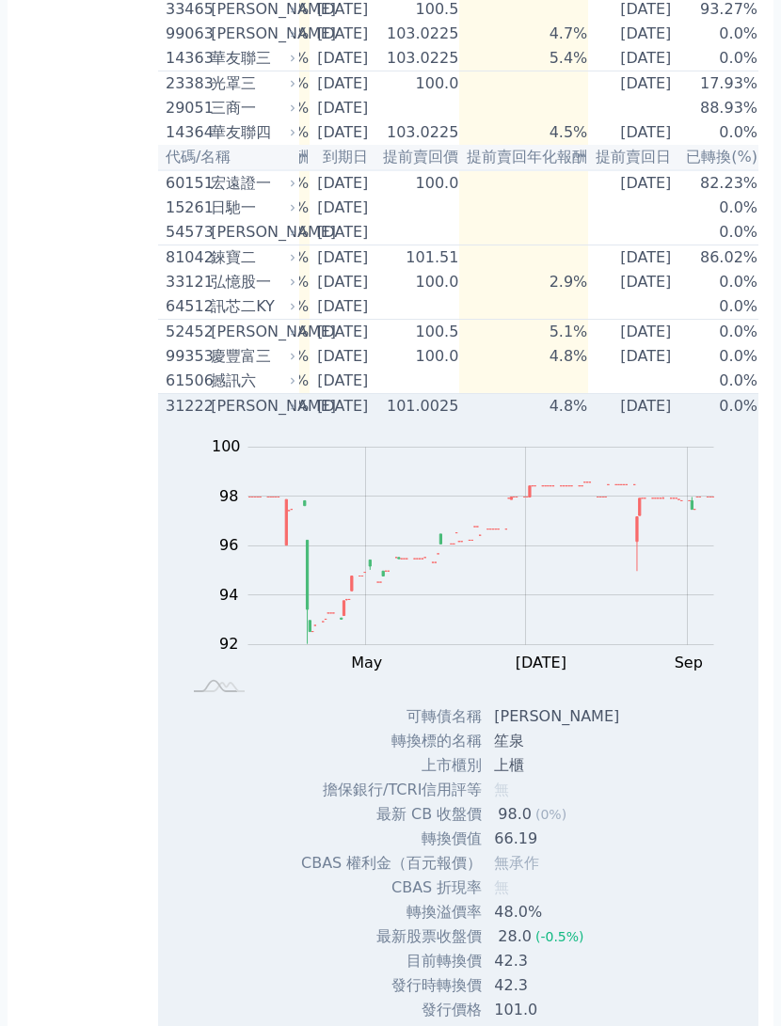
scroll to position [655, 0]
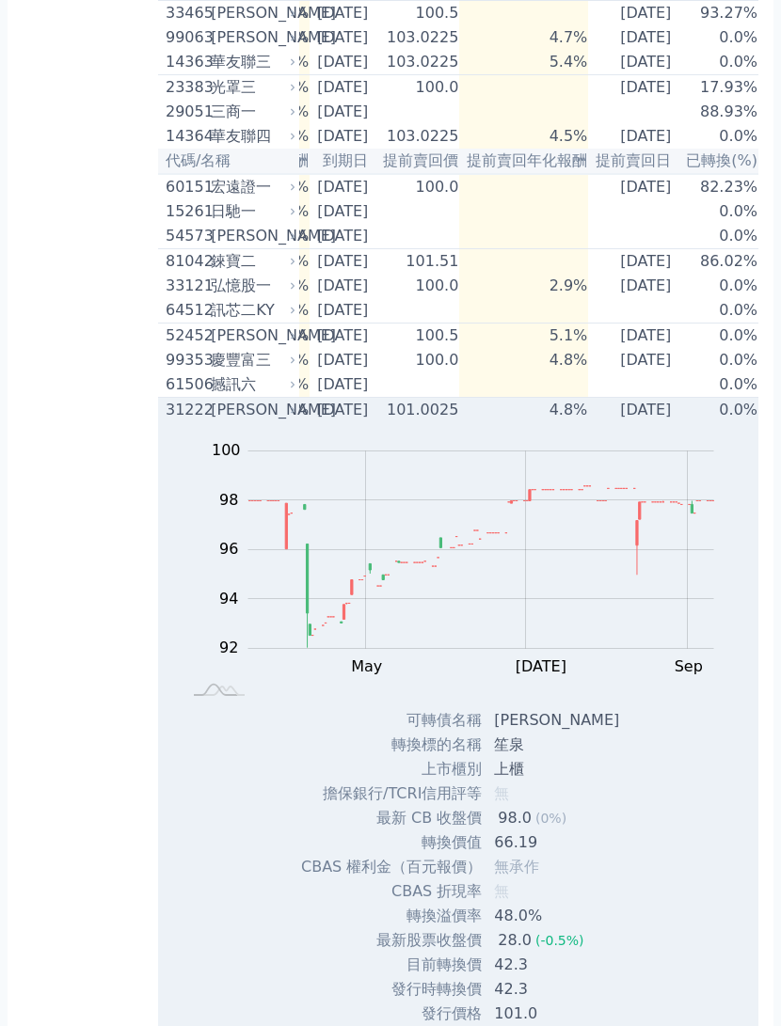
click at [652, 423] on td "2026-05-03" at bounding box center [633, 410] width 90 height 25
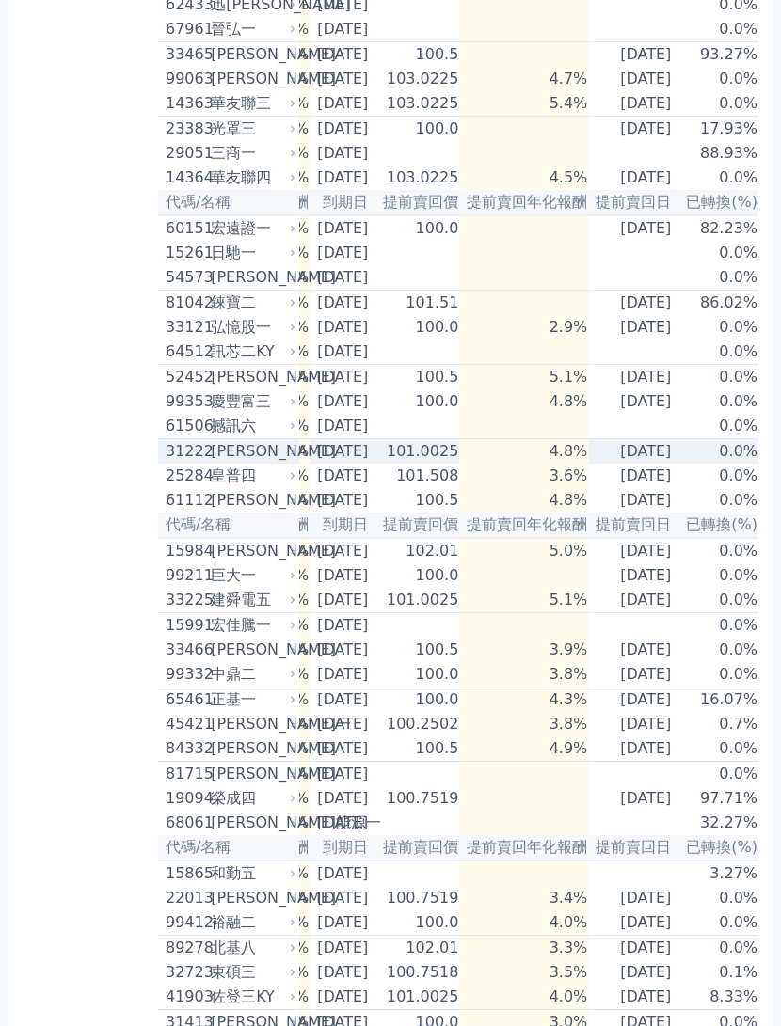
scroll to position [613, 0]
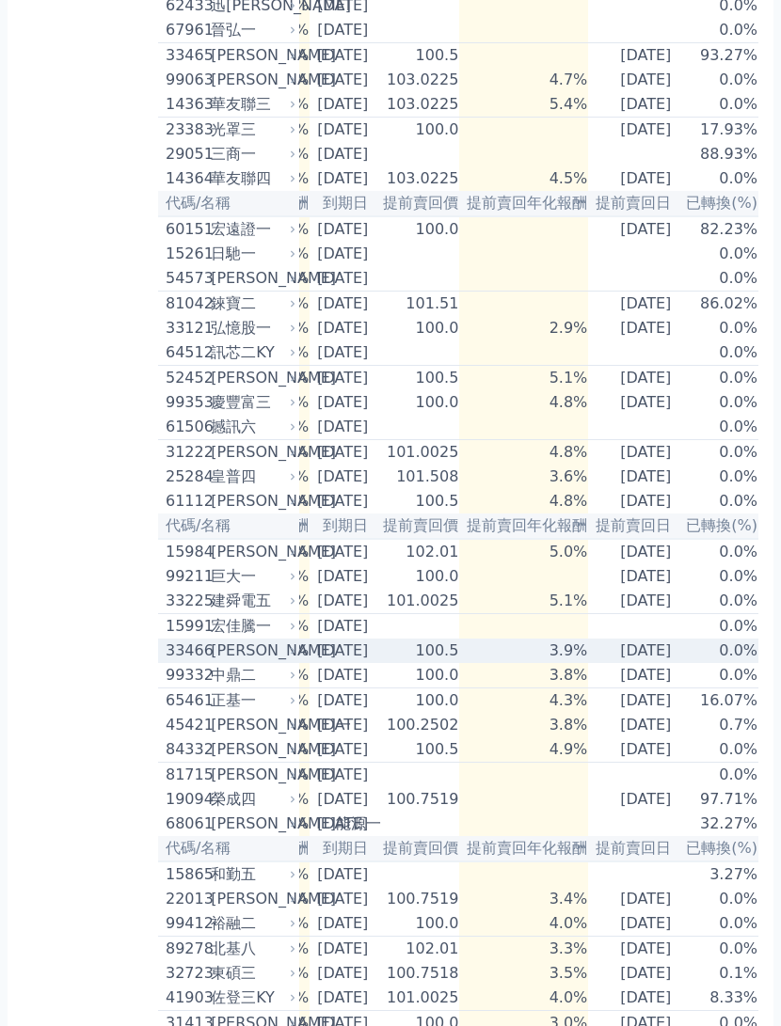
click at [664, 663] on td "2026-11-27" at bounding box center [633, 651] width 90 height 24
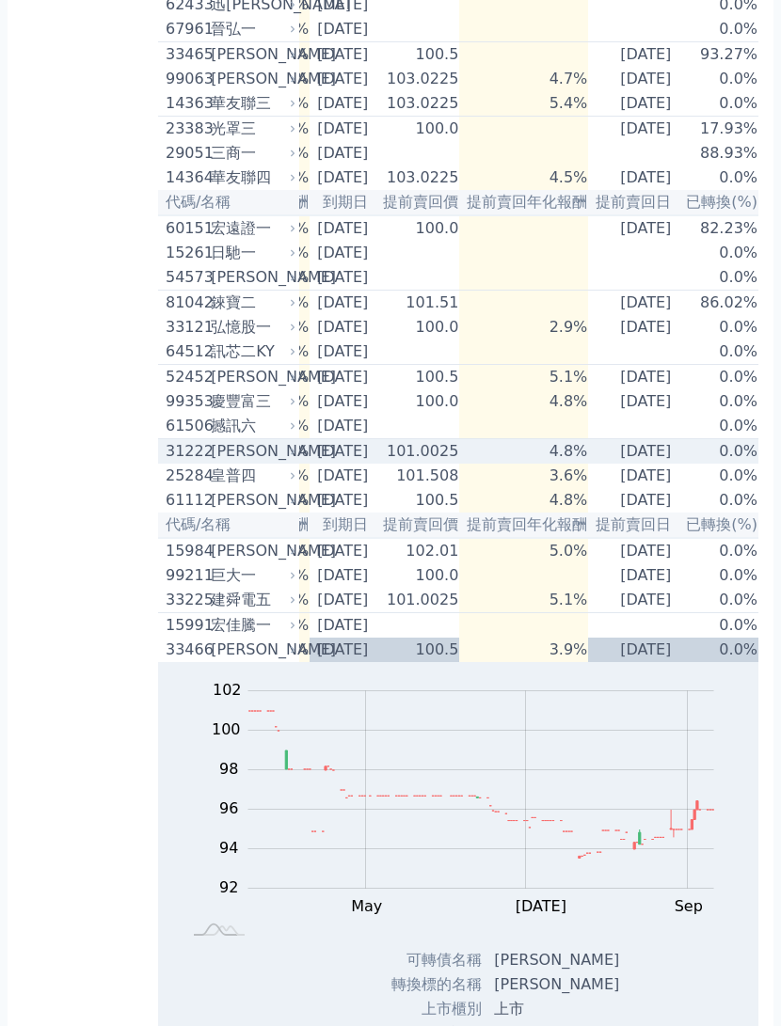
click at [669, 465] on td "2026-05-03" at bounding box center [633, 451] width 90 height 25
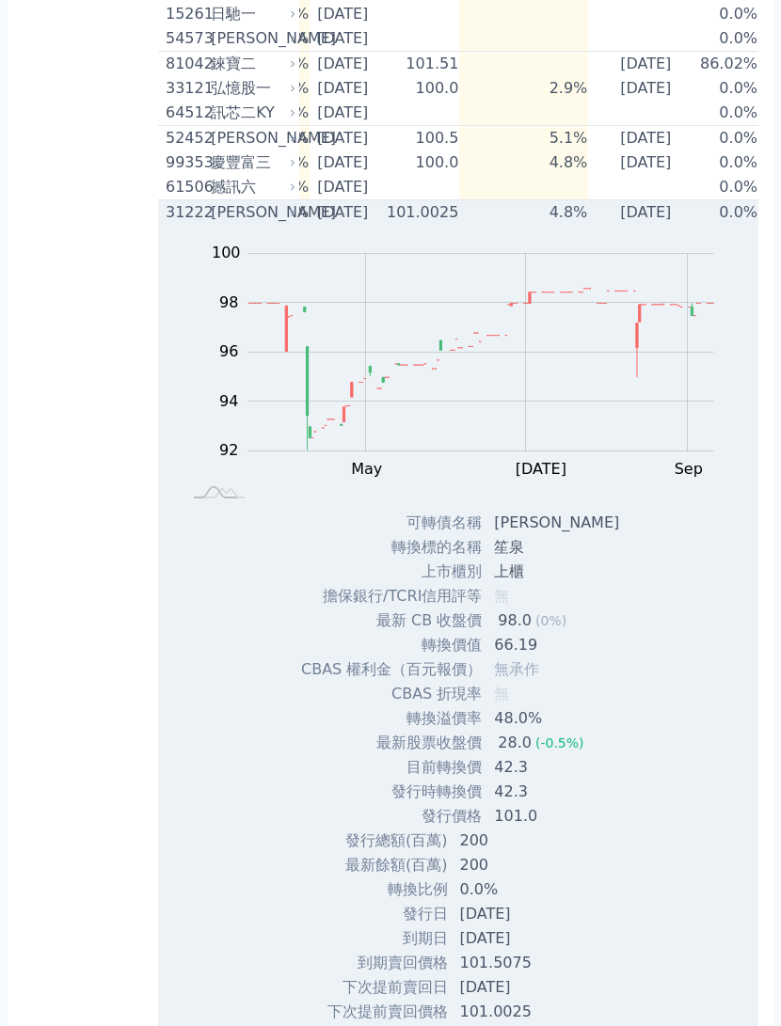
scroll to position [852, 0]
click at [682, 226] on td "0.0%" at bounding box center [718, 212] width 80 height 25
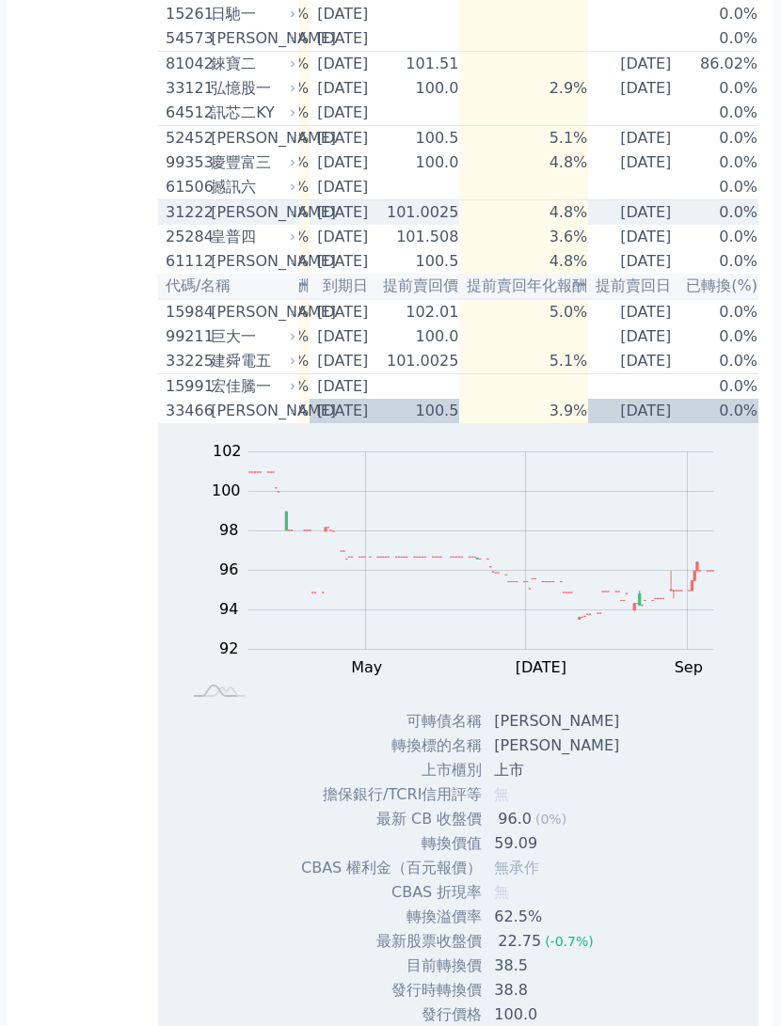
click at [649, 374] on td "2026-09-02" at bounding box center [633, 361] width 90 height 25
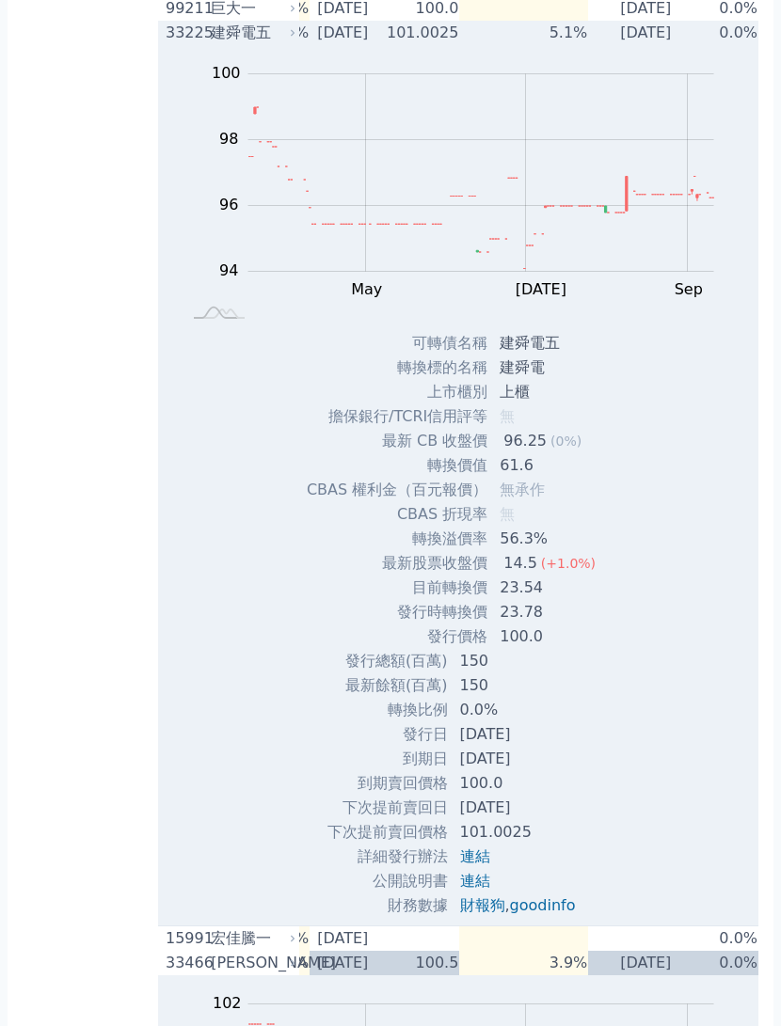
scroll to position [1182, 0]
click at [652, 44] on td "2026-09-02" at bounding box center [633, 32] width 90 height 24
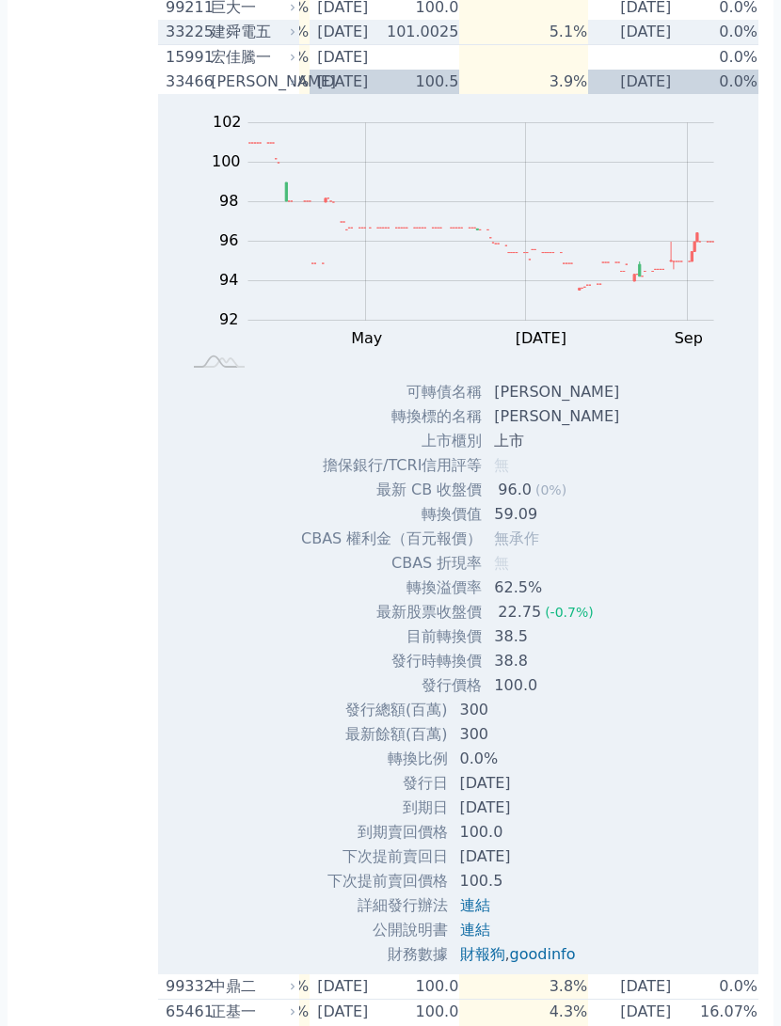
click at [655, 94] on td "2026-11-27" at bounding box center [633, 82] width 90 height 24
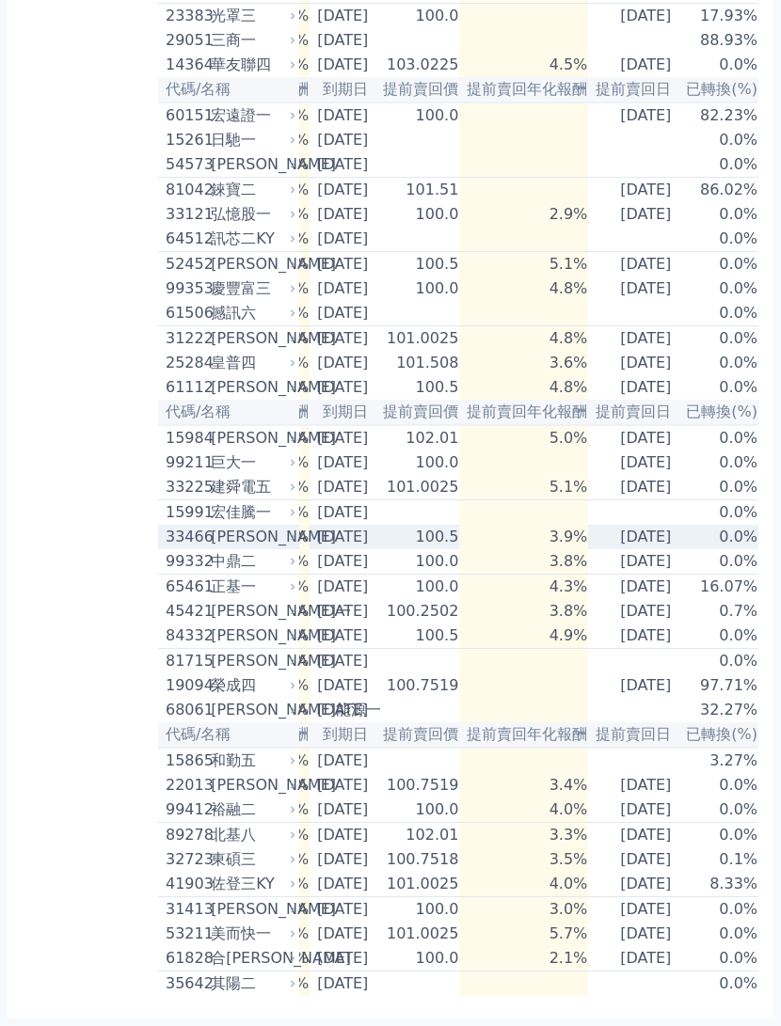
scroll to position [788, 0]
click at [633, 649] on td "2026-05-24" at bounding box center [633, 636] width 90 height 25
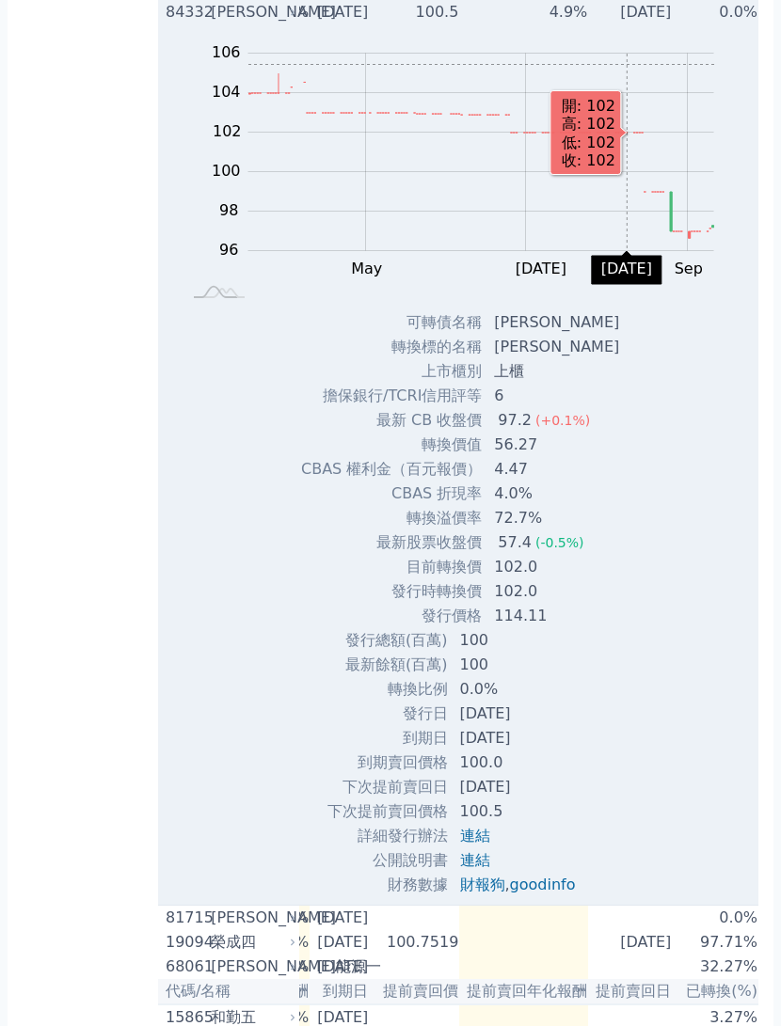
scroll to position [0, 342]
click at [724, 310] on div "Zoom Out 100 92 94 96 98 100 102 104 106 108 L Mar May Jul Sep Nov 開: 102 高: 10…" at bounding box center [458, 167] width 600 height 286
click at [691, 806] on div "Zoom Out 100 92 94 96 98 100 102 104 106 108 L Mar May Jul Sep Nov 開: 102 高: 10…" at bounding box center [458, 460] width 600 height 873
